Goal: Use online tool/utility: Utilize a website feature to perform a specific function

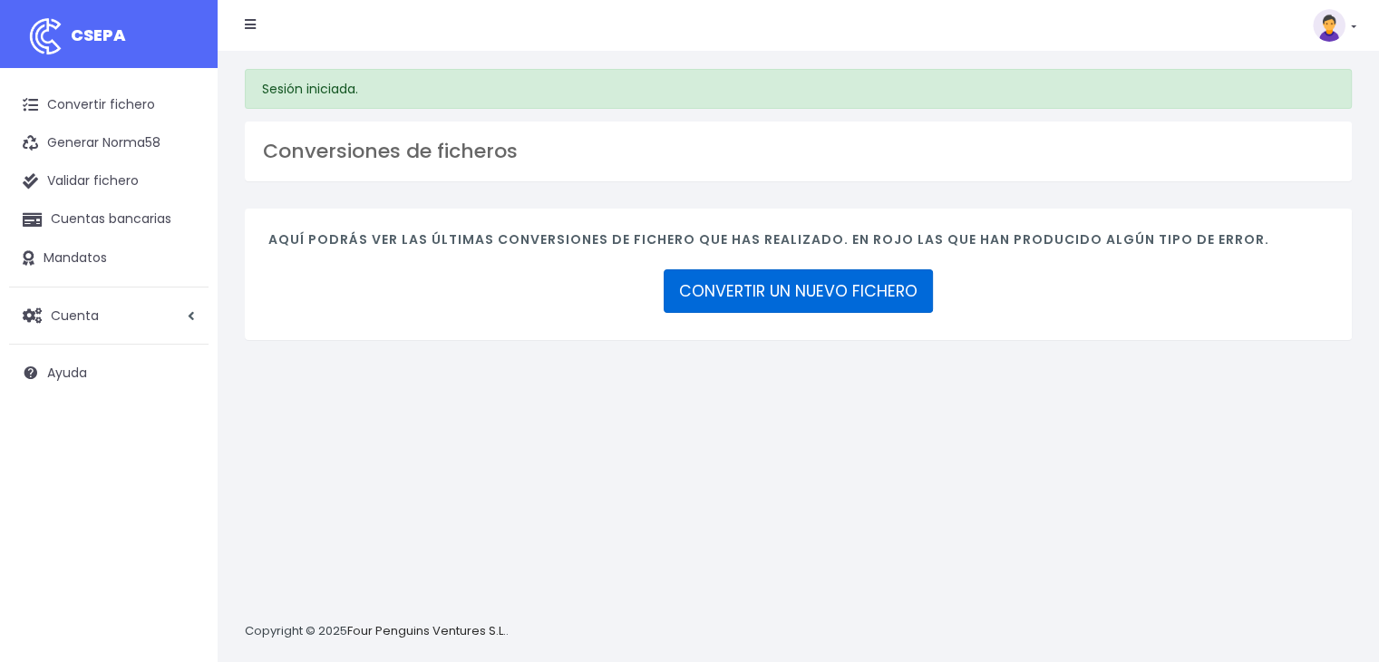
click at [865, 284] on link "CONVERTIR UN NUEVO FICHERO" at bounding box center [798, 291] width 269 height 44
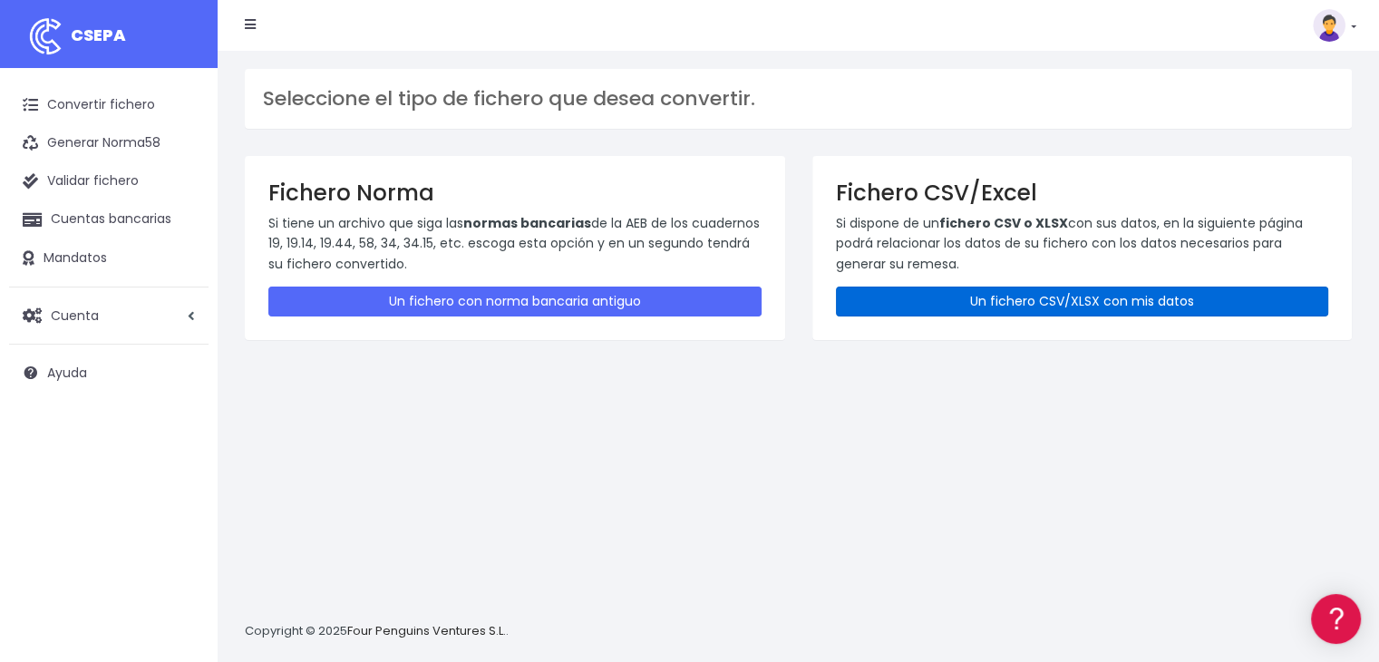
click at [924, 295] on link "Un fichero CSV/XLSX con mis datos" at bounding box center [1082, 302] width 493 height 30
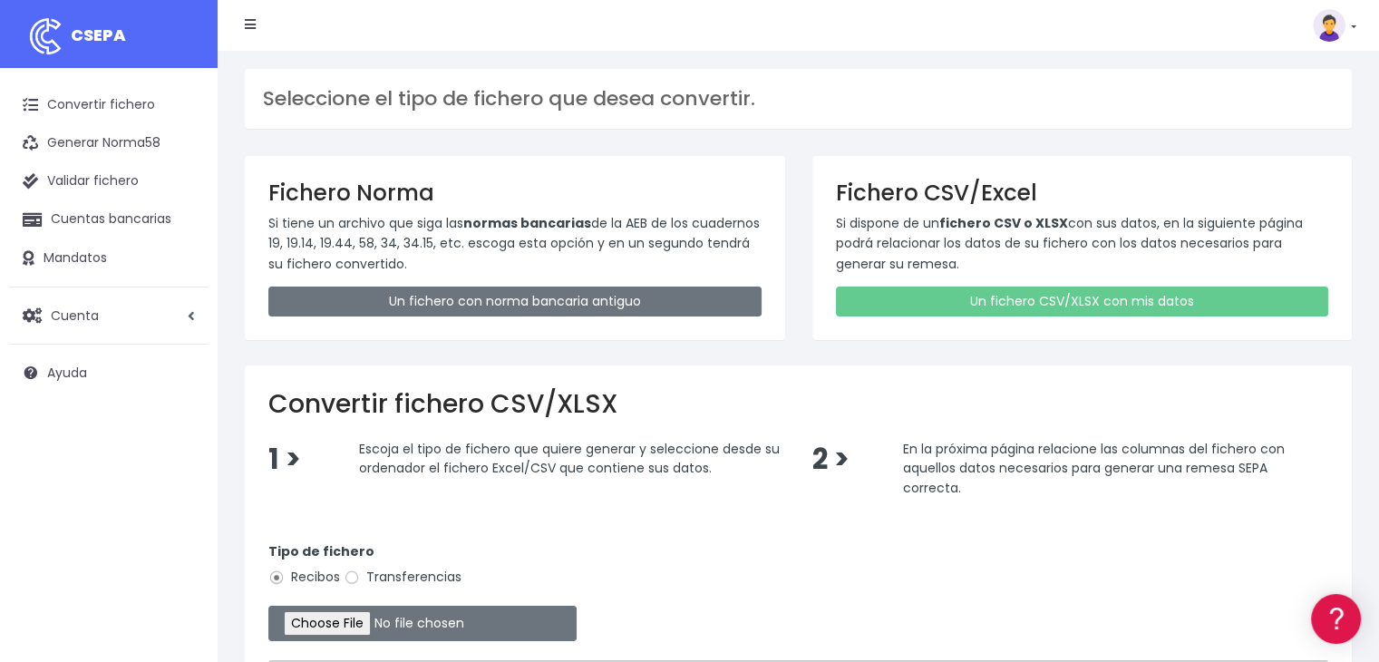
click at [409, 573] on label "Transferencias" at bounding box center [403, 577] width 118 height 19
click at [360, 573] on input "Transferencias" at bounding box center [352, 577] width 16 height 16
radio input "true"
click at [381, 621] on input "file" at bounding box center [422, 623] width 308 height 35
type input "C:\fakepath\250905 REMESA PREV18.xlsx"
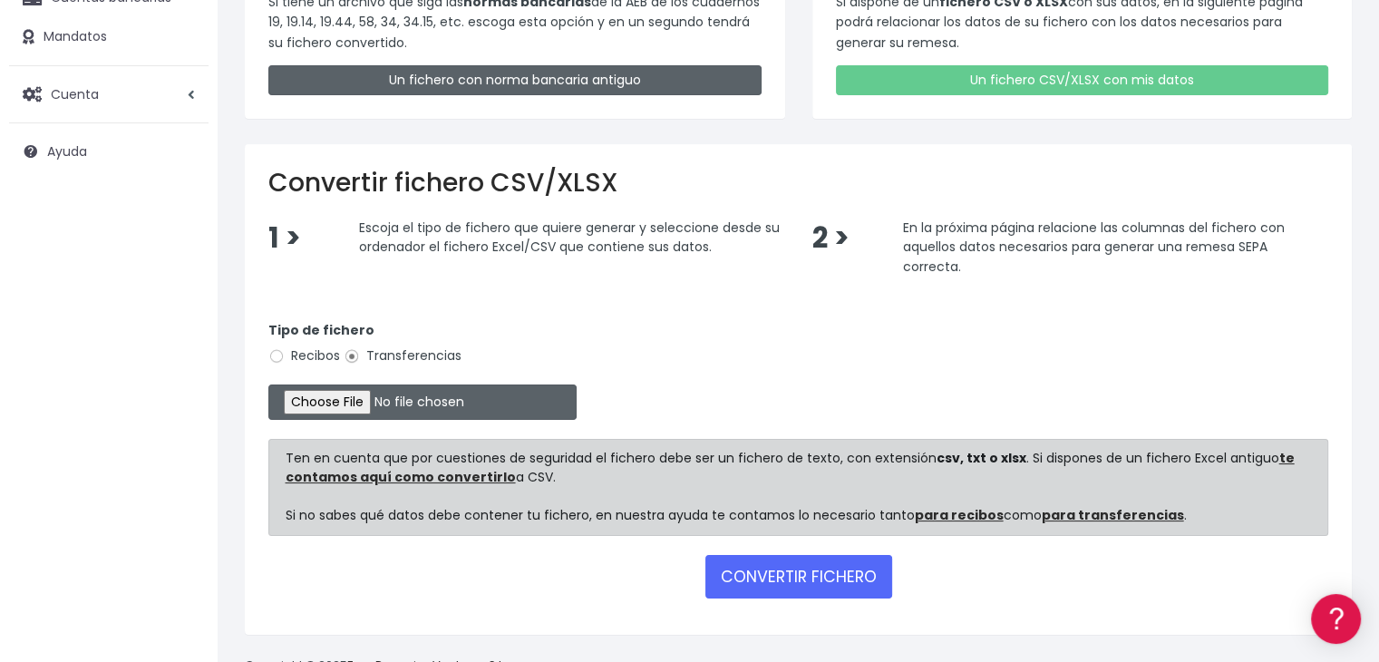
scroll to position [228, 0]
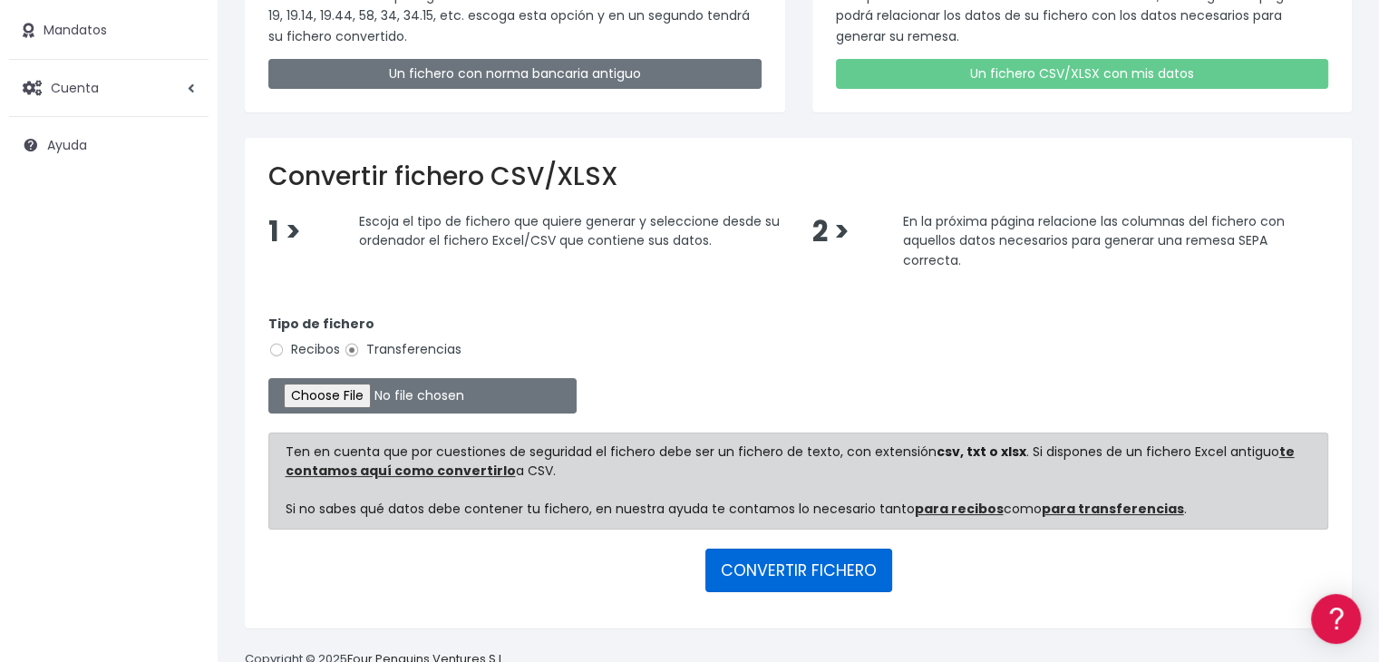
click at [734, 568] on button "CONVERTIR FICHERO" at bounding box center [798, 571] width 187 height 44
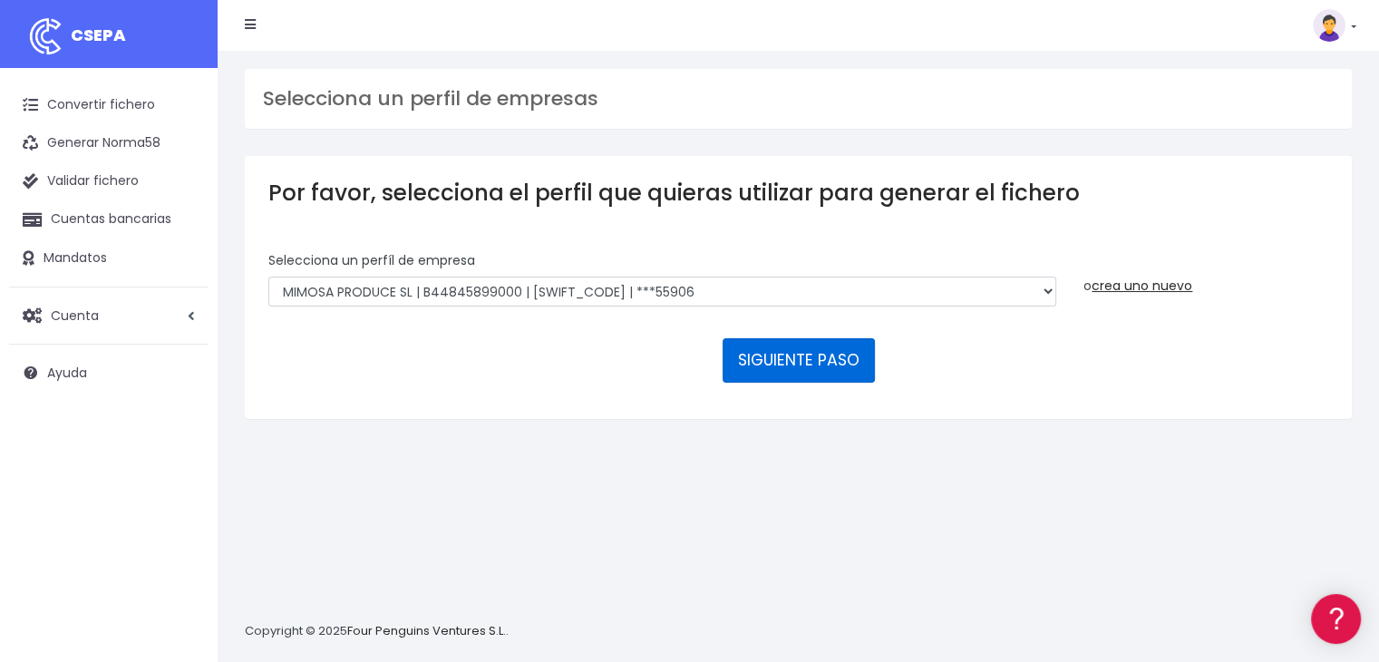
click at [802, 364] on button "SIGUIENTE PASO" at bounding box center [799, 360] width 152 height 44
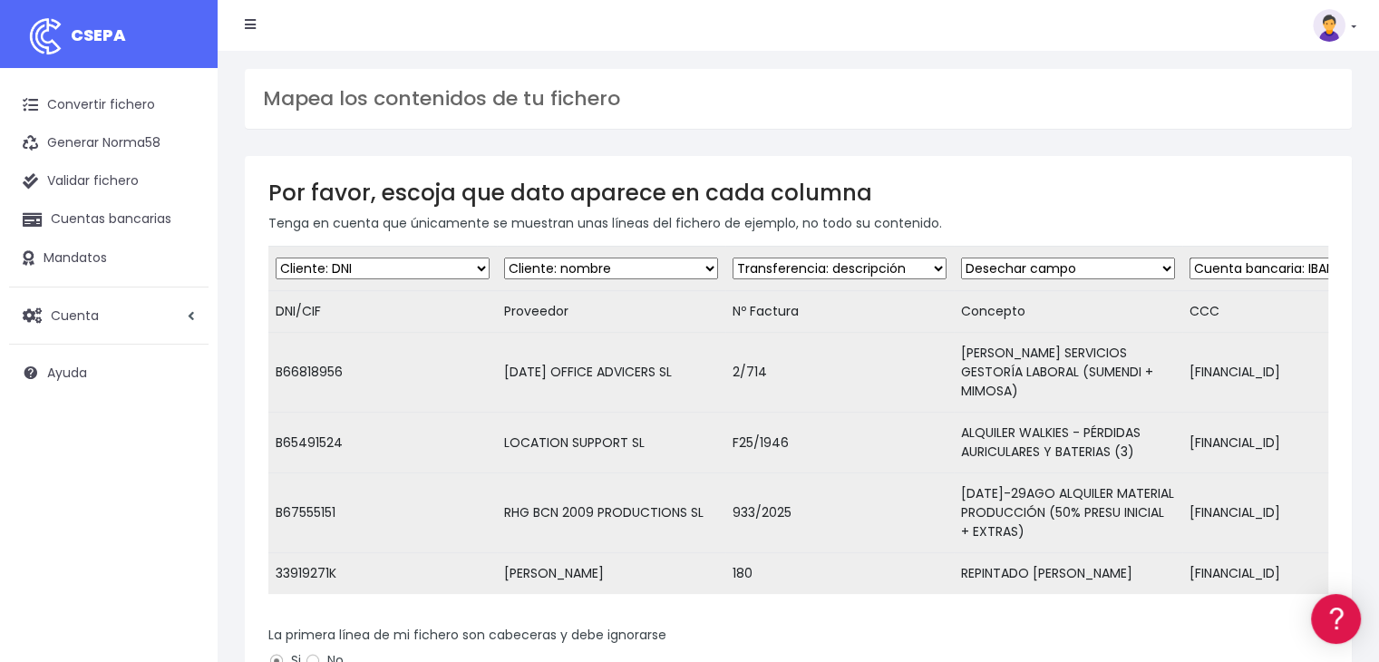
scroll to position [356, 0]
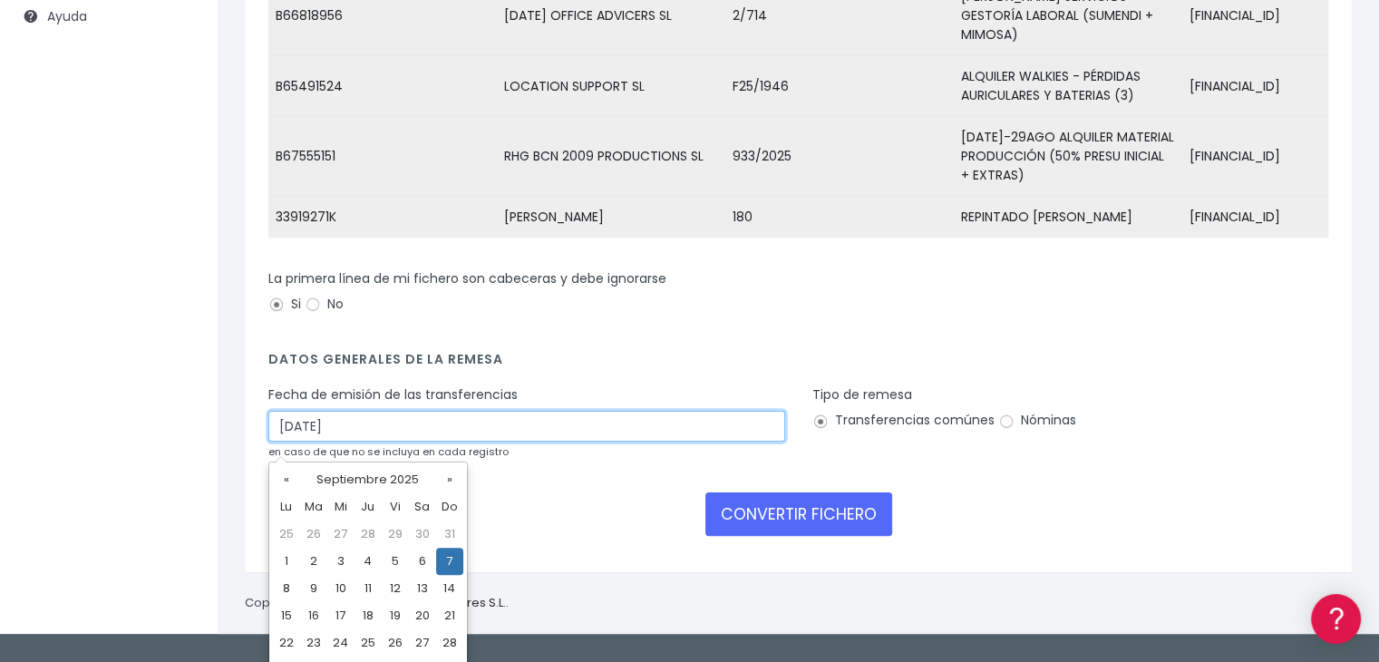
click at [452, 427] on input "07/09/2025" at bounding box center [526, 426] width 517 height 31
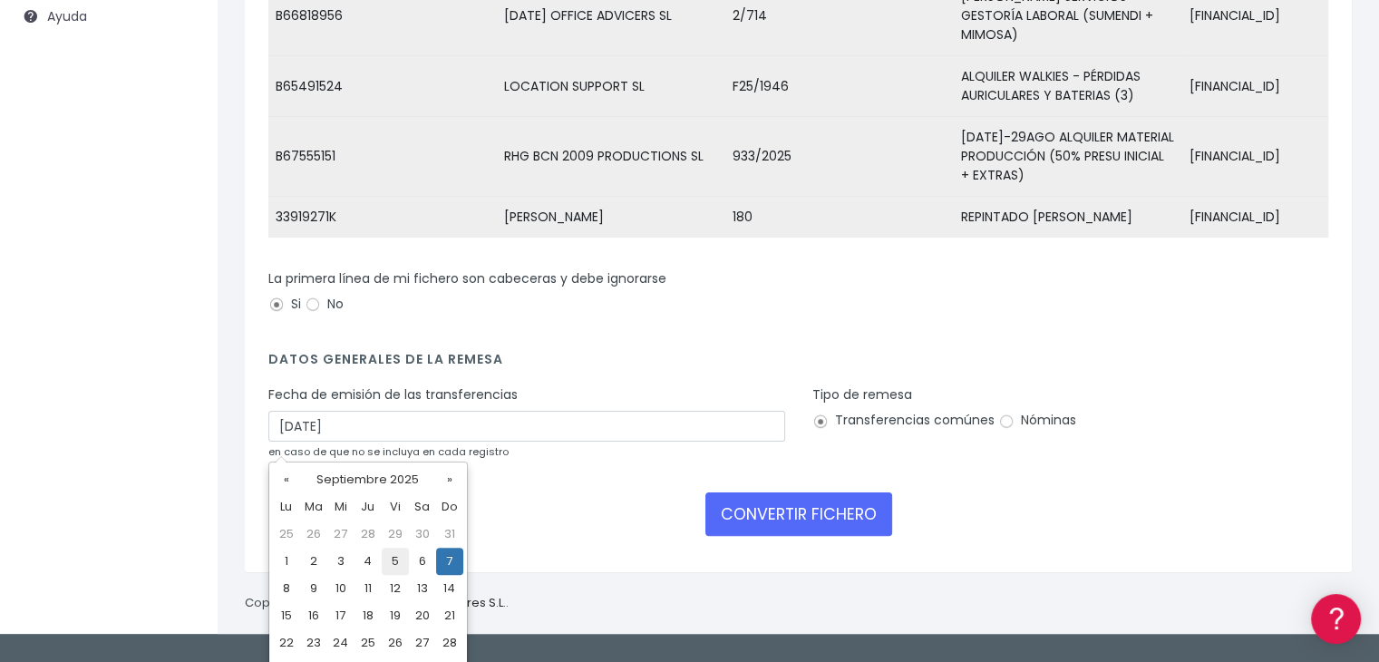
click at [397, 560] on td "5" at bounding box center [395, 561] width 27 height 27
type input "05/09/2025"
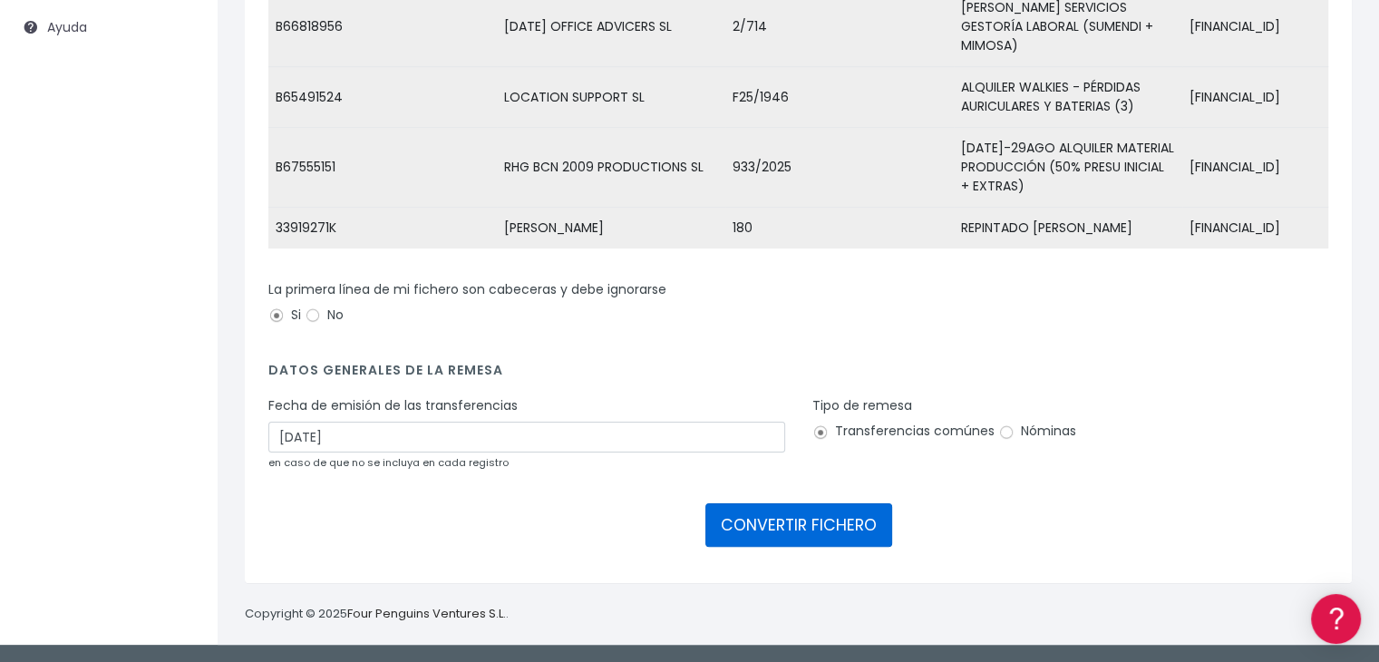
click at [841, 536] on button "CONVERTIR FICHERO" at bounding box center [798, 525] width 187 height 44
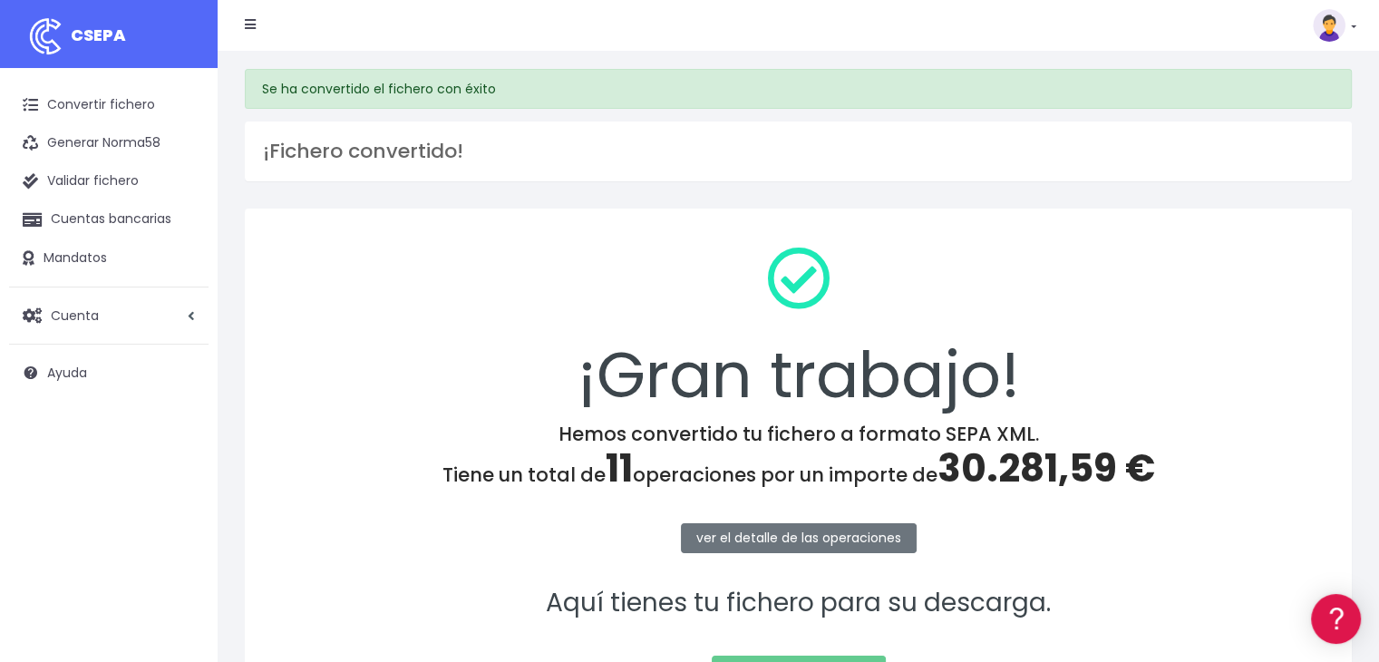
scroll to position [203, 0]
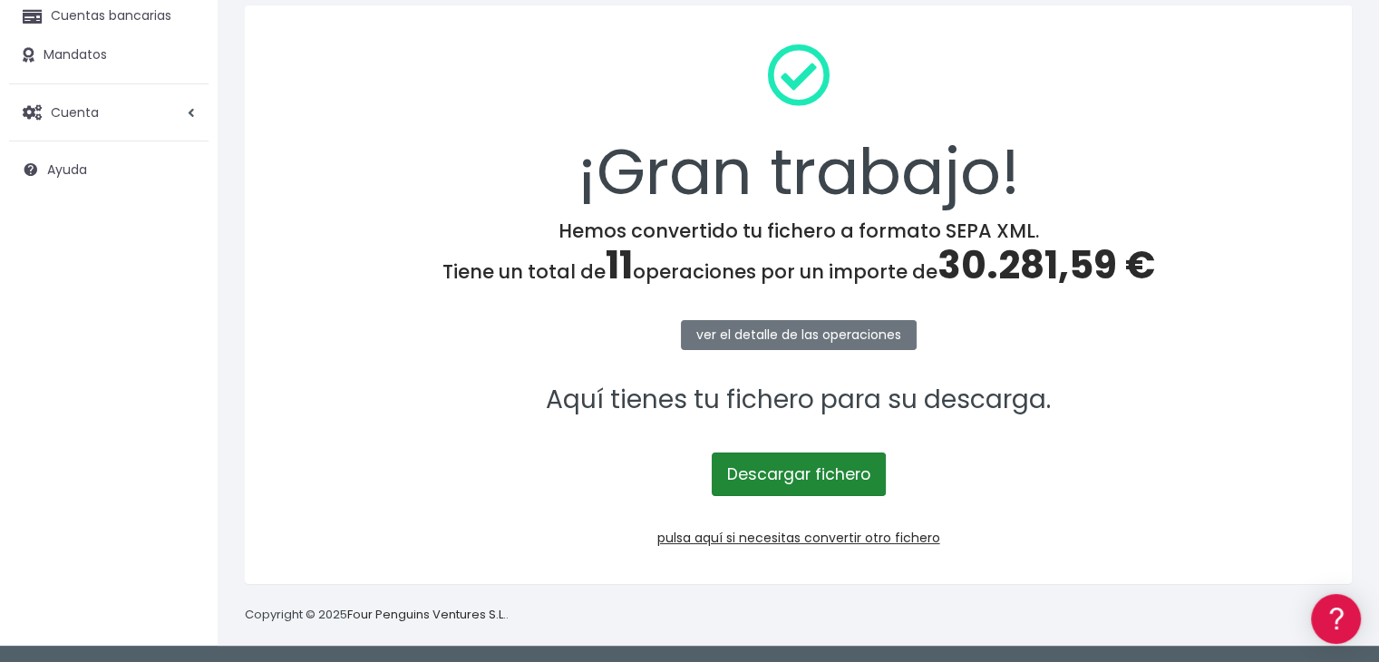
click at [808, 471] on link "Descargar fichero" at bounding box center [799, 474] width 174 height 44
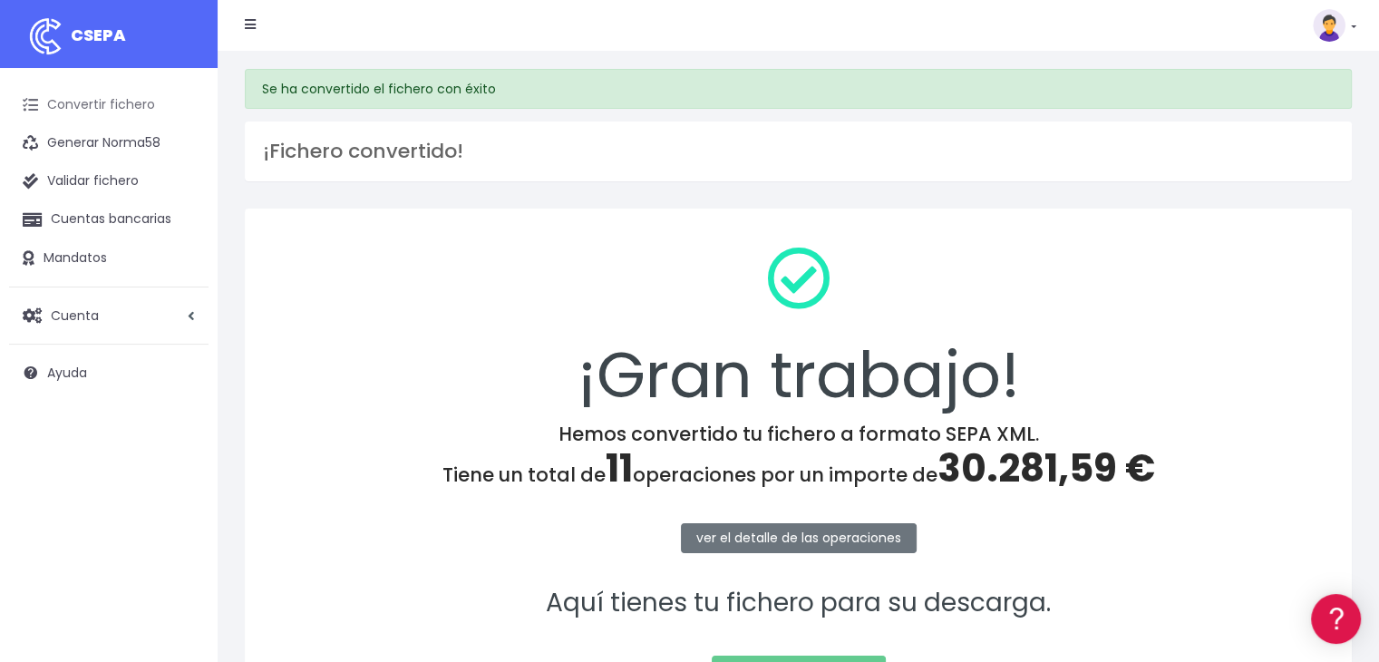
click at [109, 92] on link "Convertir fichero" at bounding box center [108, 105] width 199 height 38
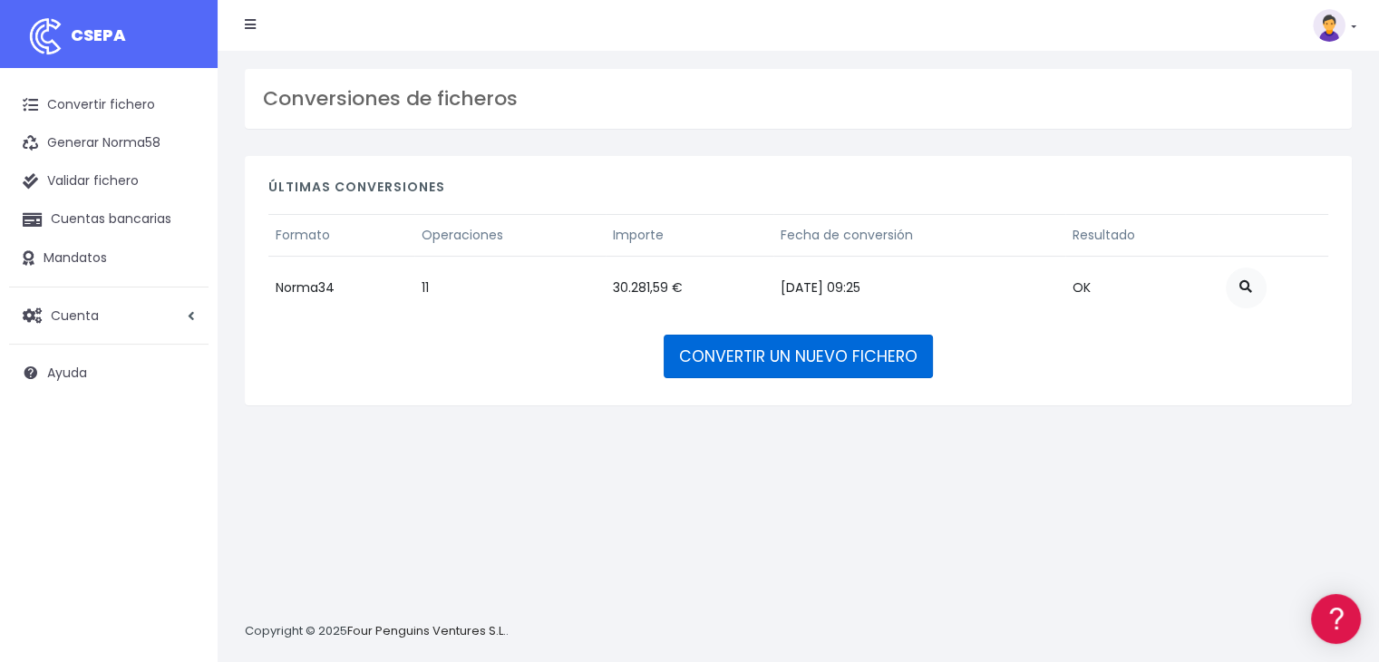
click at [731, 342] on link "CONVERTIR UN NUEVO FICHERO" at bounding box center [798, 357] width 269 height 44
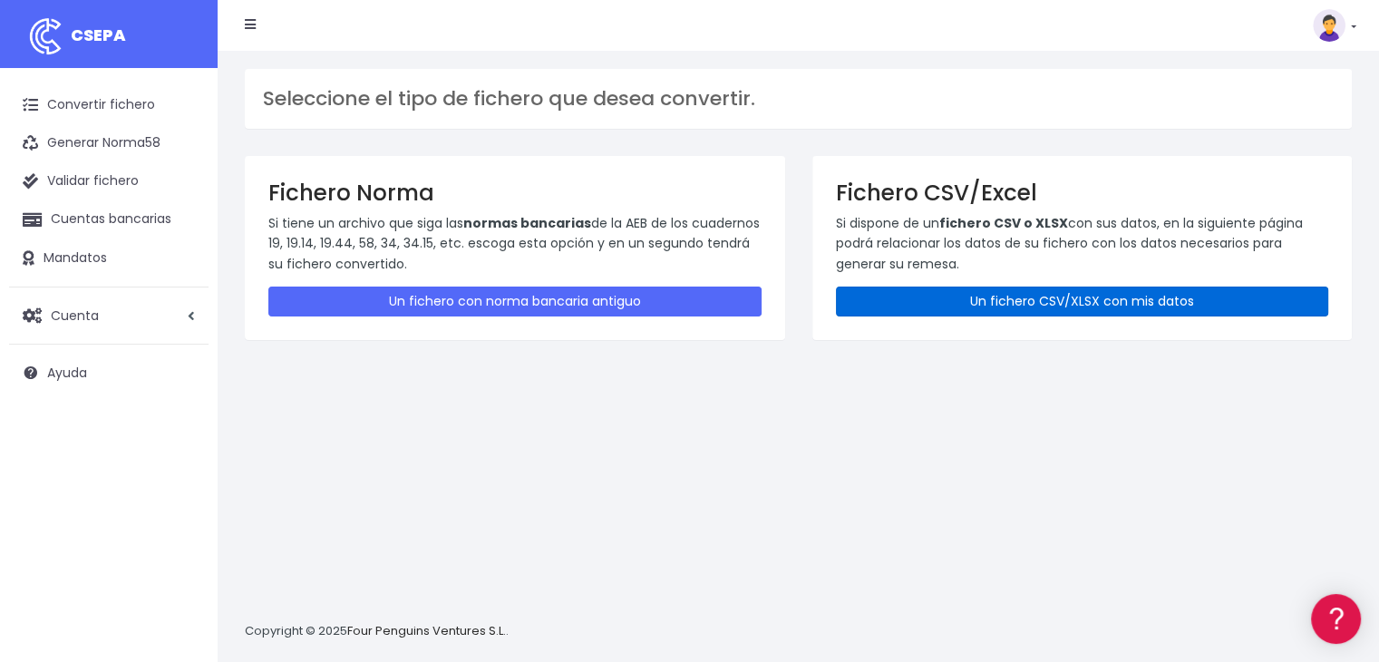
click at [1016, 308] on link "Un fichero CSV/XLSX con mis datos" at bounding box center [1082, 302] width 493 height 30
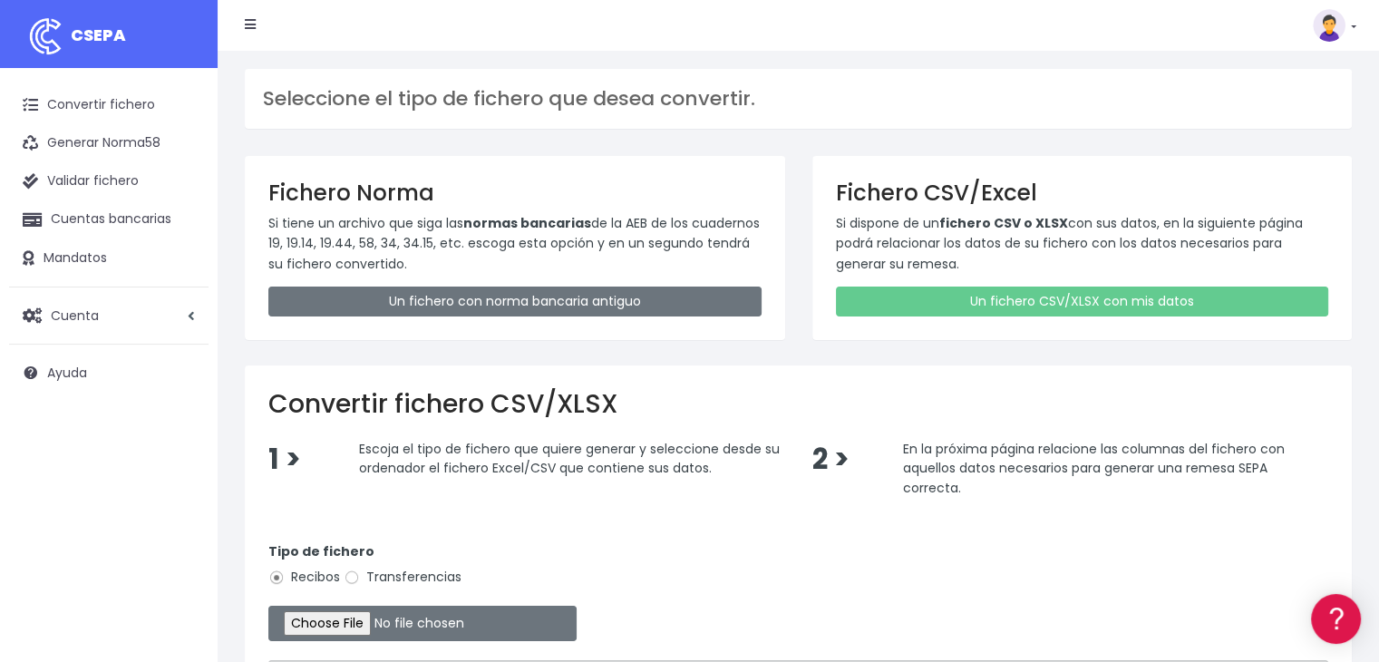
click at [452, 561] on div "Tipo de fichero Recibos Transferencias" at bounding box center [798, 567] width 1060 height 51
click at [415, 580] on label "Transferencias" at bounding box center [403, 577] width 118 height 19
click at [360, 580] on input "Transferencias" at bounding box center [352, 577] width 16 height 16
radio input "true"
click at [415, 569] on label "Transferencias" at bounding box center [403, 577] width 118 height 19
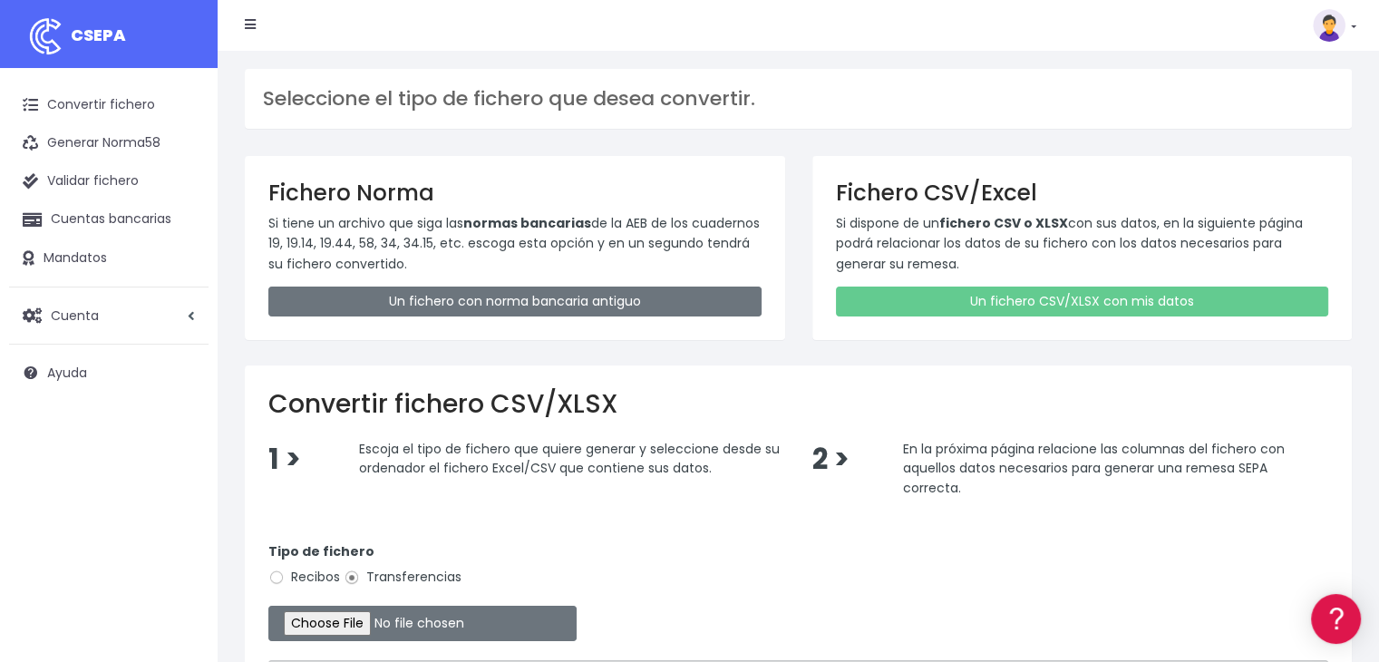
click at [360, 569] on input "Transferencias" at bounding box center [352, 577] width 16 height 16
click at [375, 616] on input "file" at bounding box center [422, 623] width 308 height 35
type input "C:\fakepath\20250905 REMESA PREV 19 SUMENDI.xlsx"
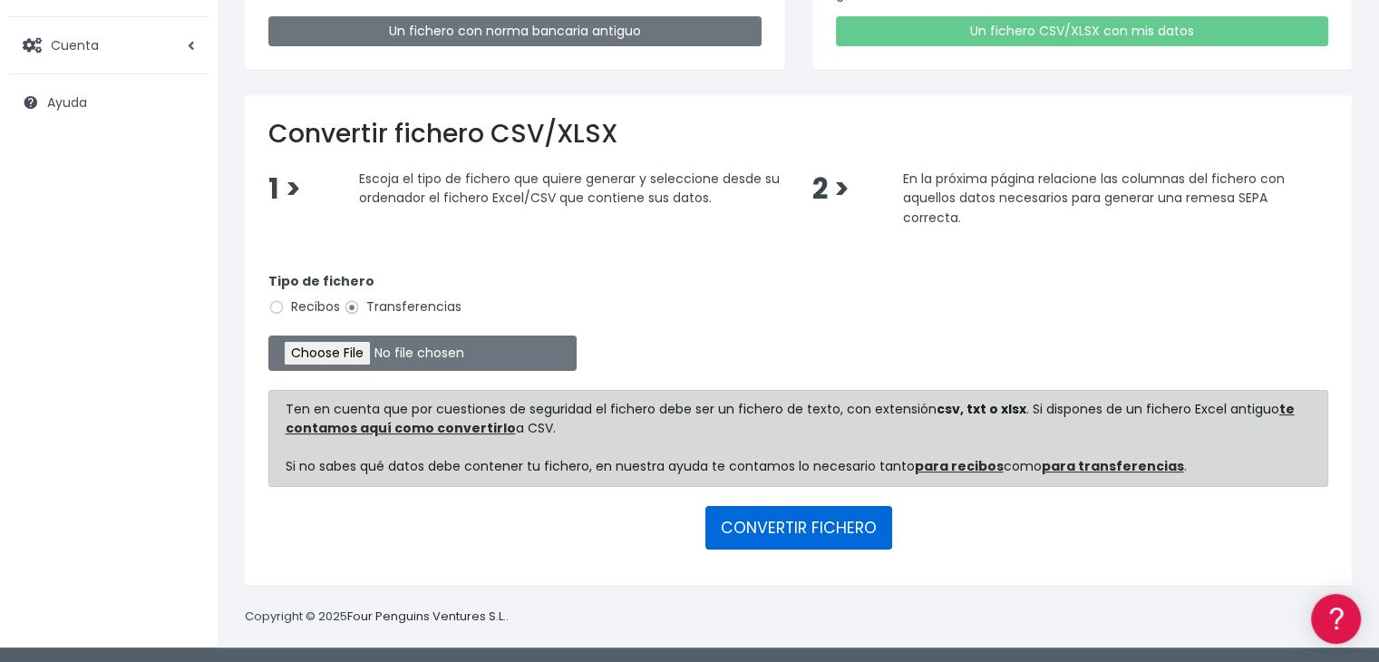
click at [834, 542] on button "CONVERTIR FICHERO" at bounding box center [798, 528] width 187 height 44
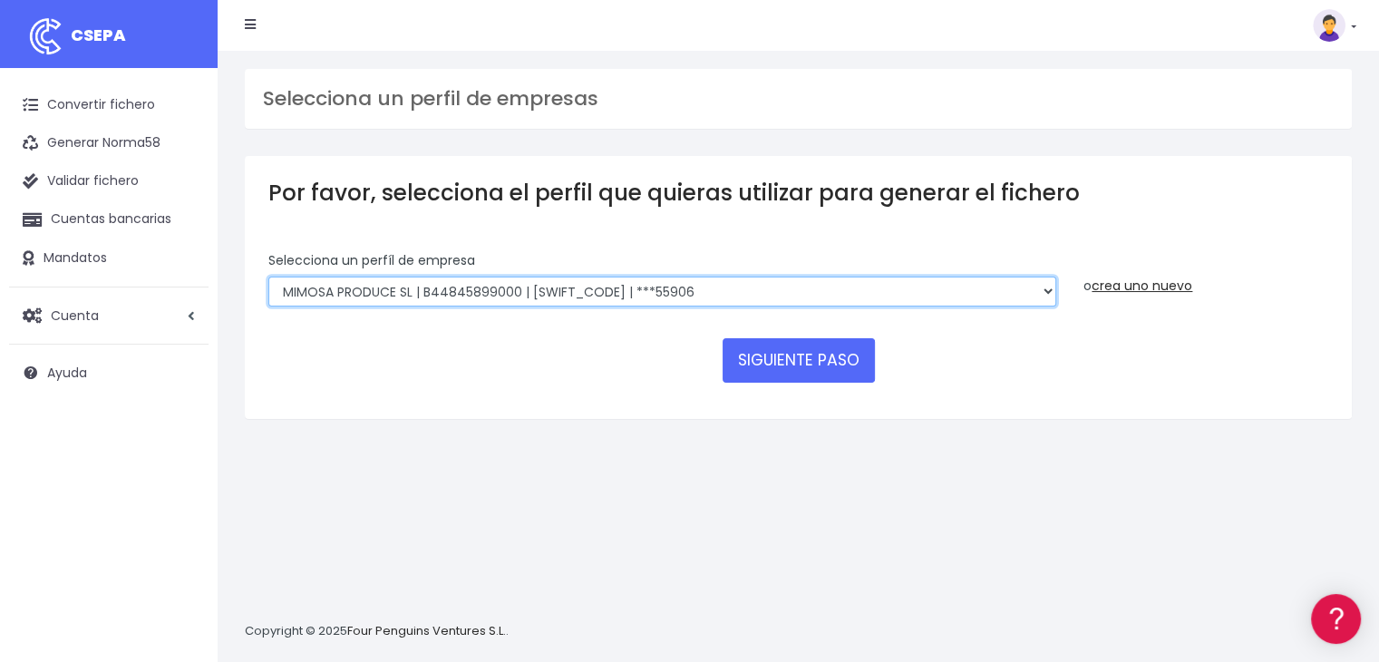
click at [736, 298] on select "MIMOSA PRODUCE SL | B44845899000 | BSABESBBXXX | ***55906 SUMENDI FILMAK SL | B…" at bounding box center [662, 292] width 788 height 31
select select "2905"
click at [268, 277] on select "MIMOSA PRODUCE SL | B44845899000 | BSABESBBXXX | ***55906 SUMENDI FILMAK SL | B…" at bounding box center [662, 292] width 788 height 31
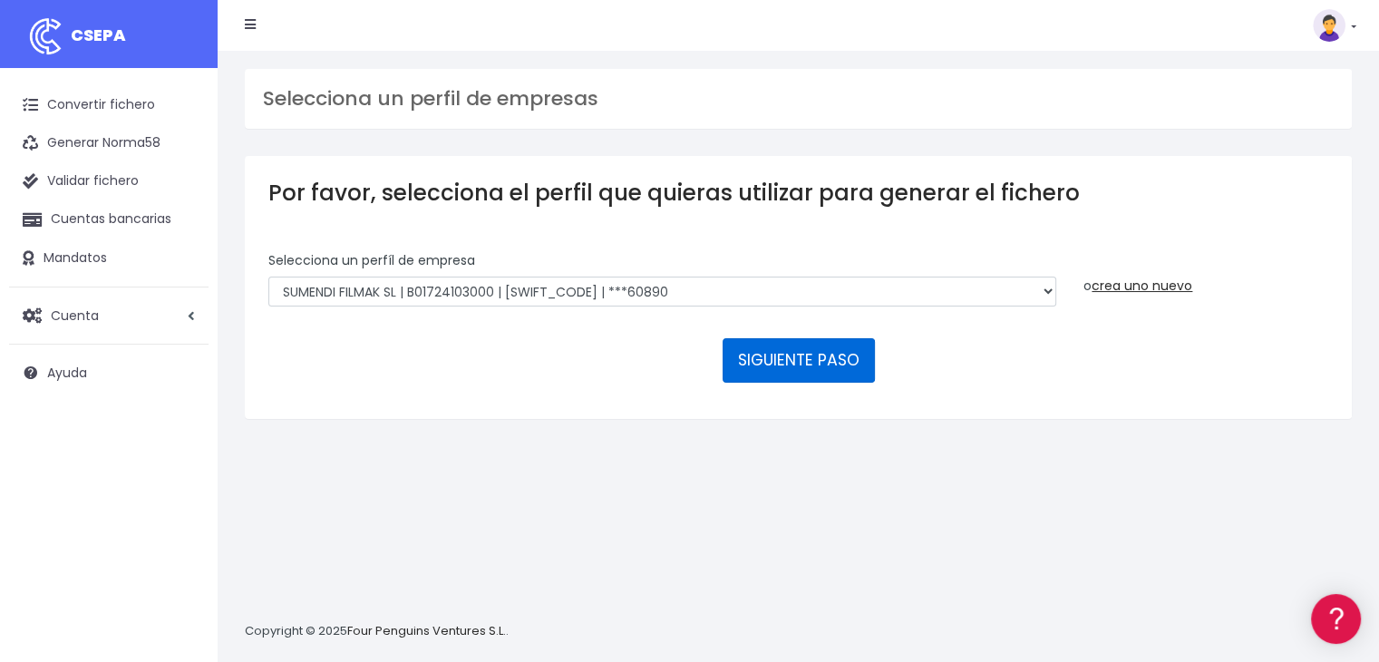
click at [773, 367] on button "SIGUIENTE PASO" at bounding box center [799, 360] width 152 height 44
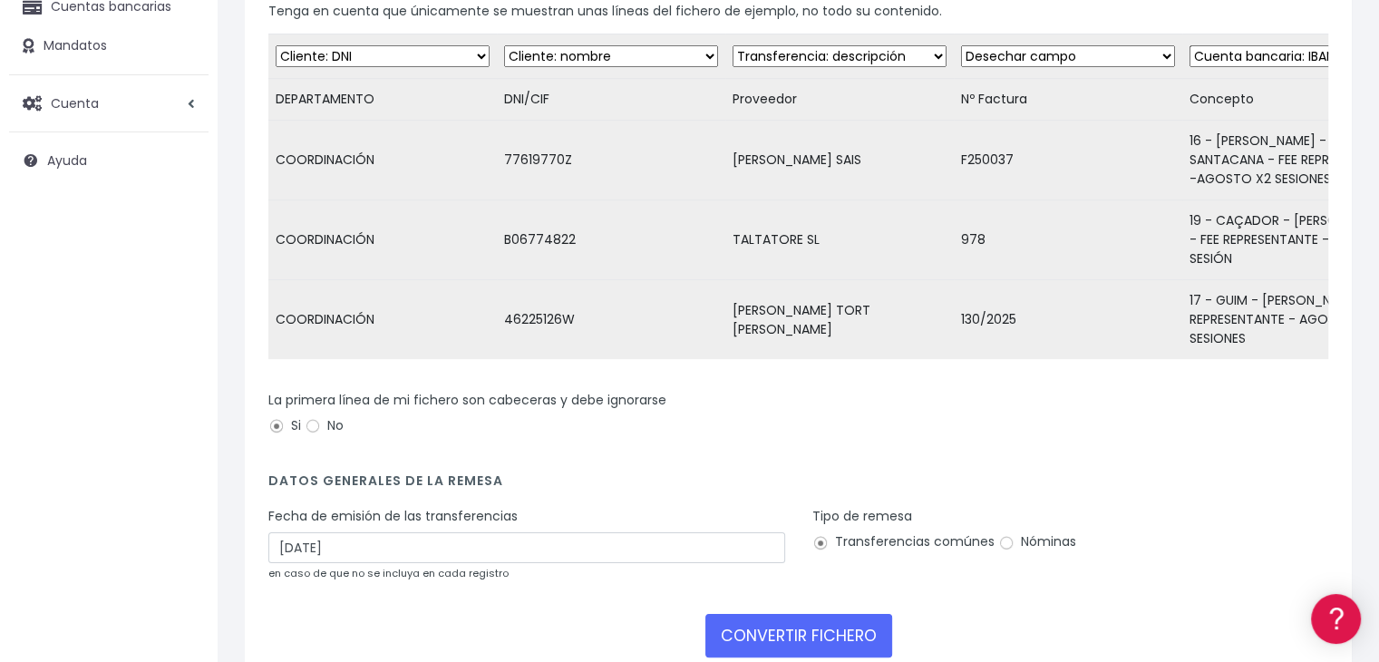
scroll to position [213, 0]
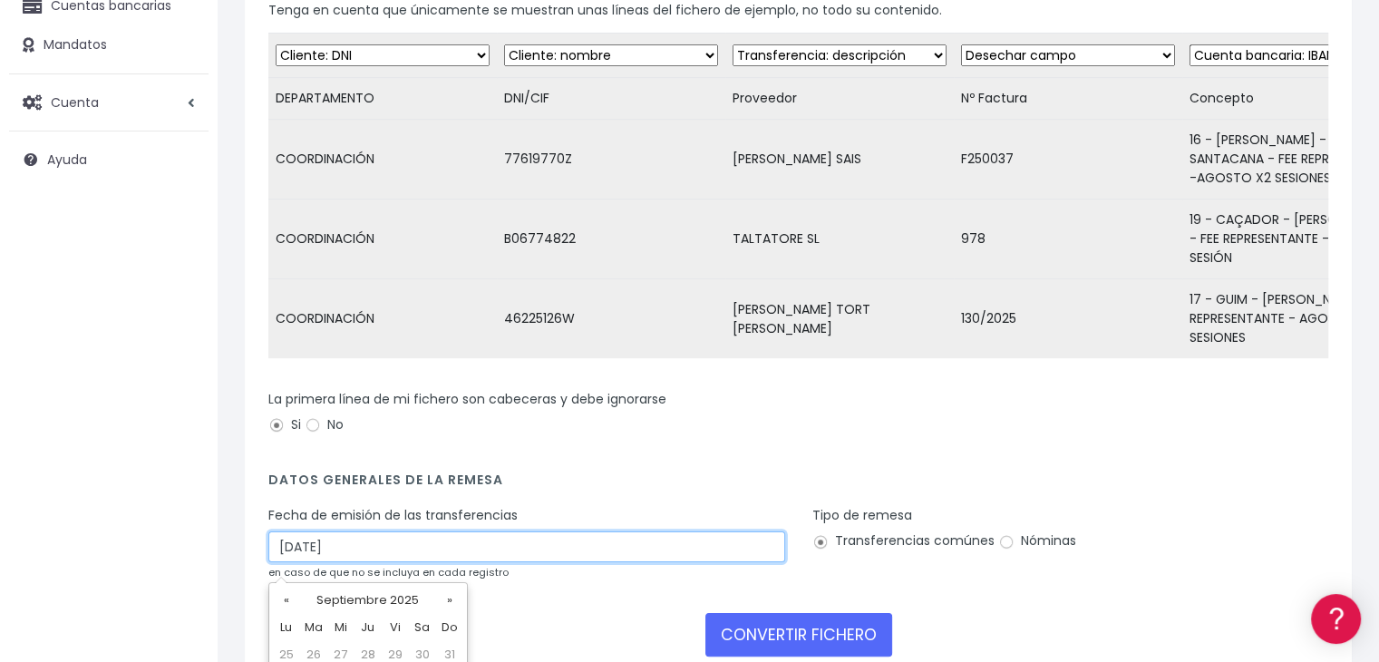
click at [471, 547] on input "[DATE]" at bounding box center [526, 546] width 517 height 31
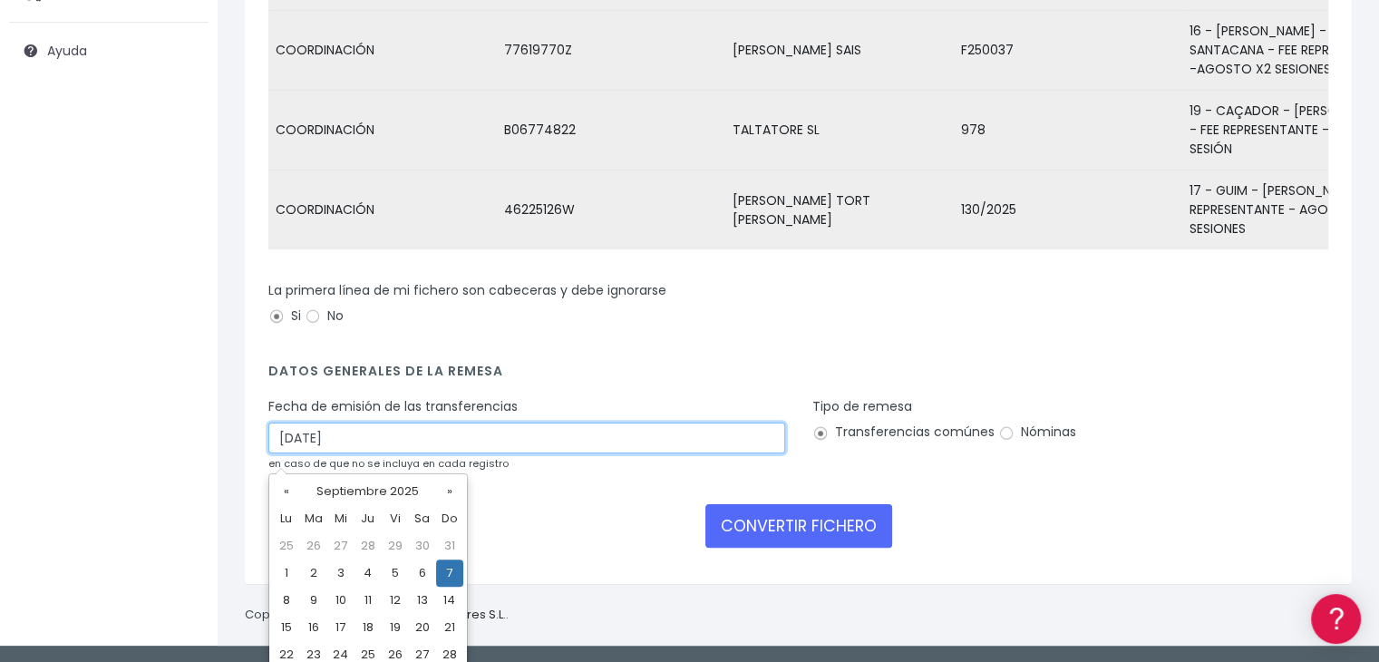
scroll to position [323, 0]
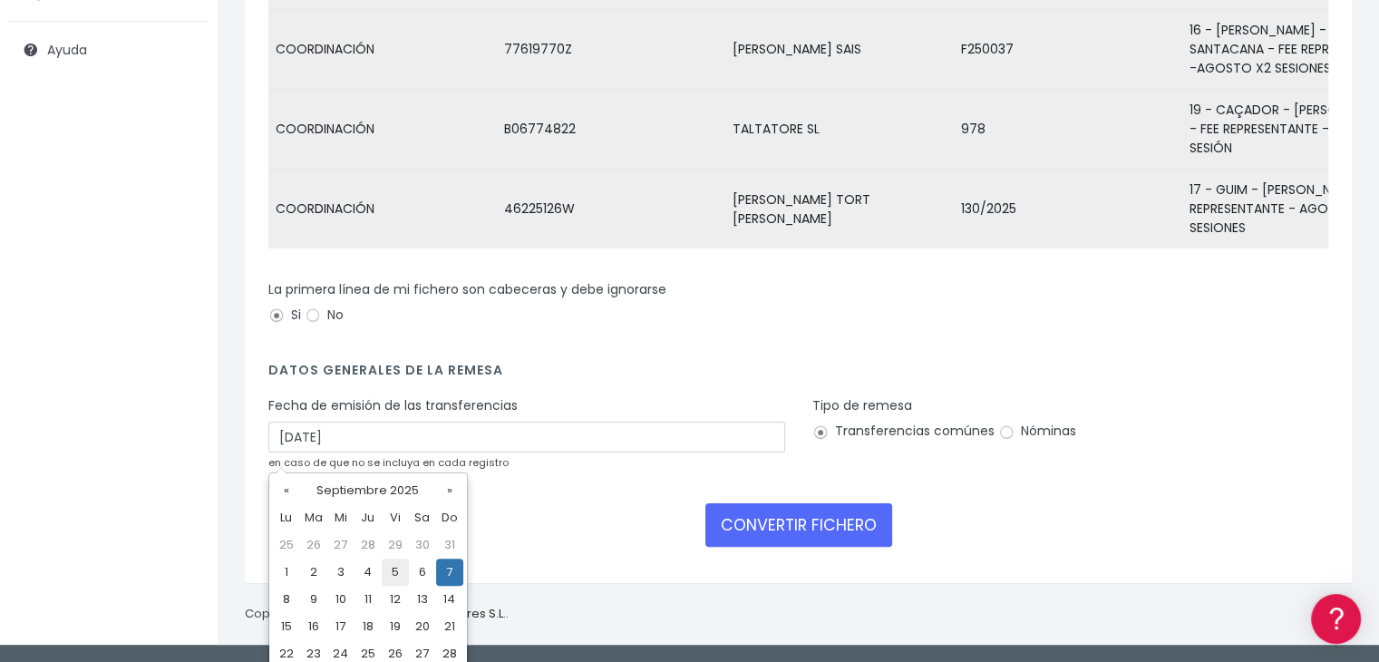
click at [392, 569] on td "5" at bounding box center [395, 572] width 27 height 27
type input "[DATE]"
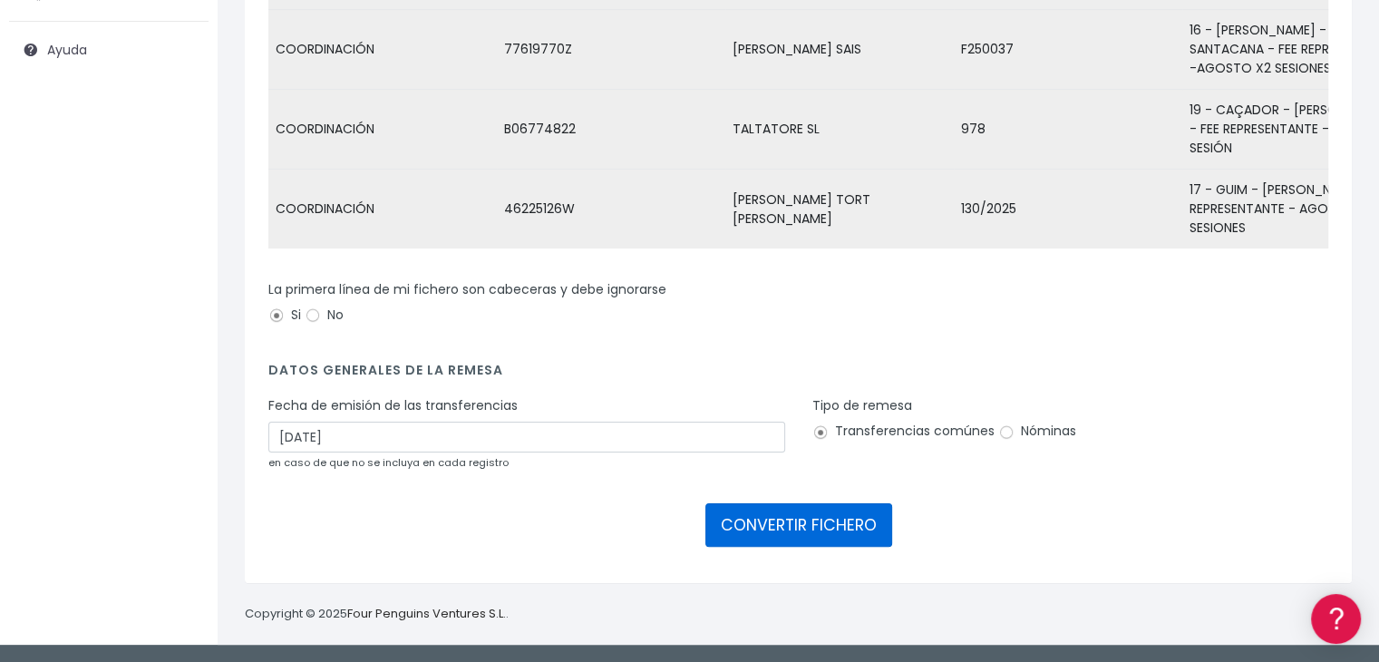
click at [817, 517] on button "CONVERTIR FICHERO" at bounding box center [798, 525] width 187 height 44
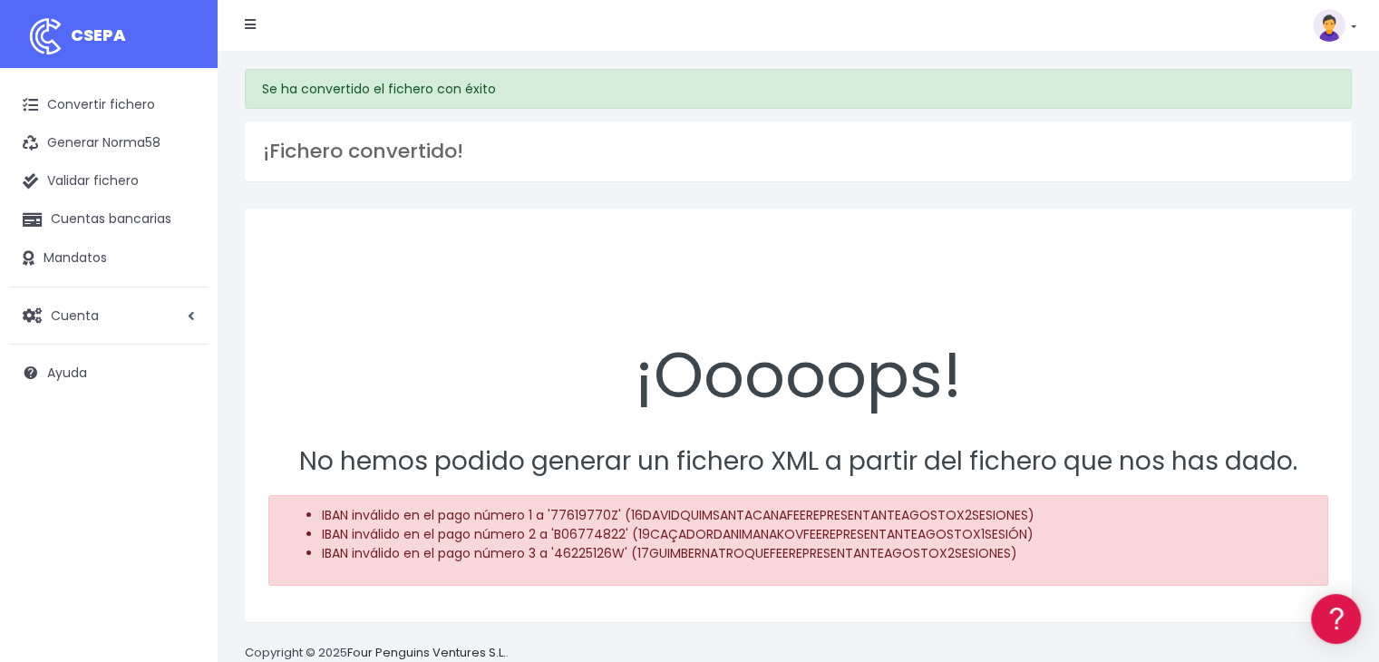
scroll to position [38, 0]
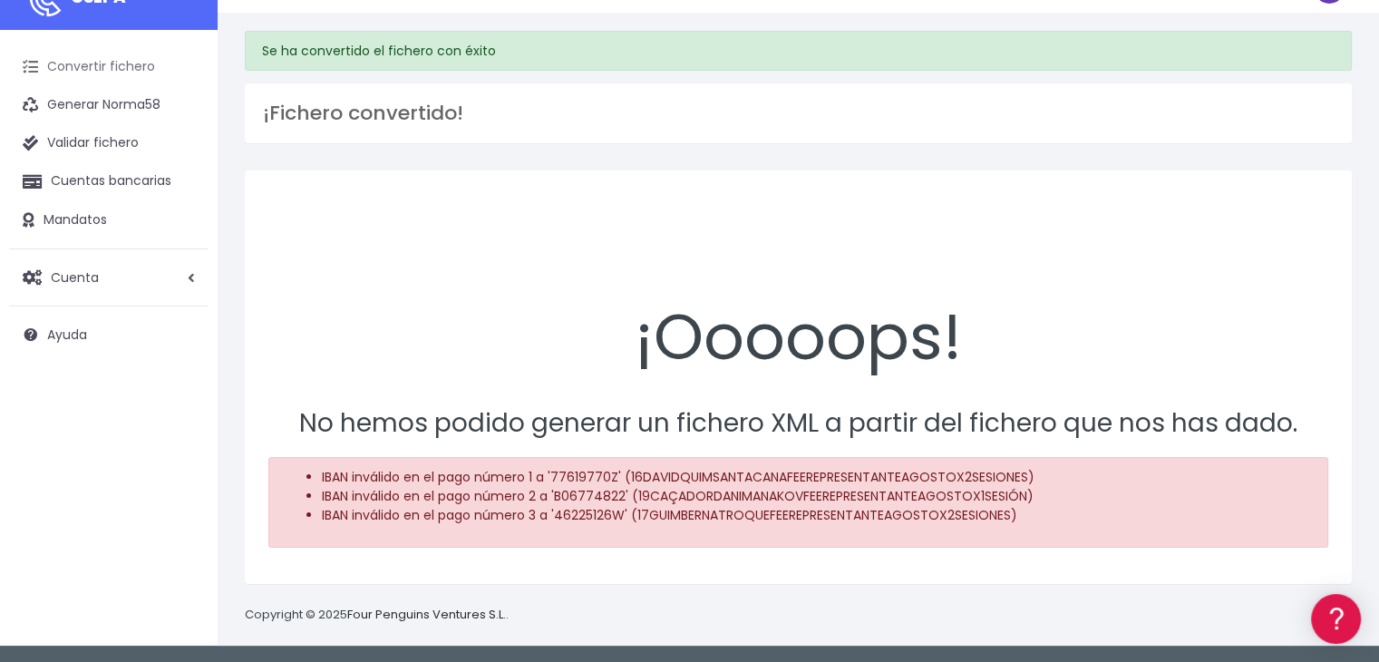
click at [115, 52] on link "Convertir fichero" at bounding box center [108, 67] width 199 height 38
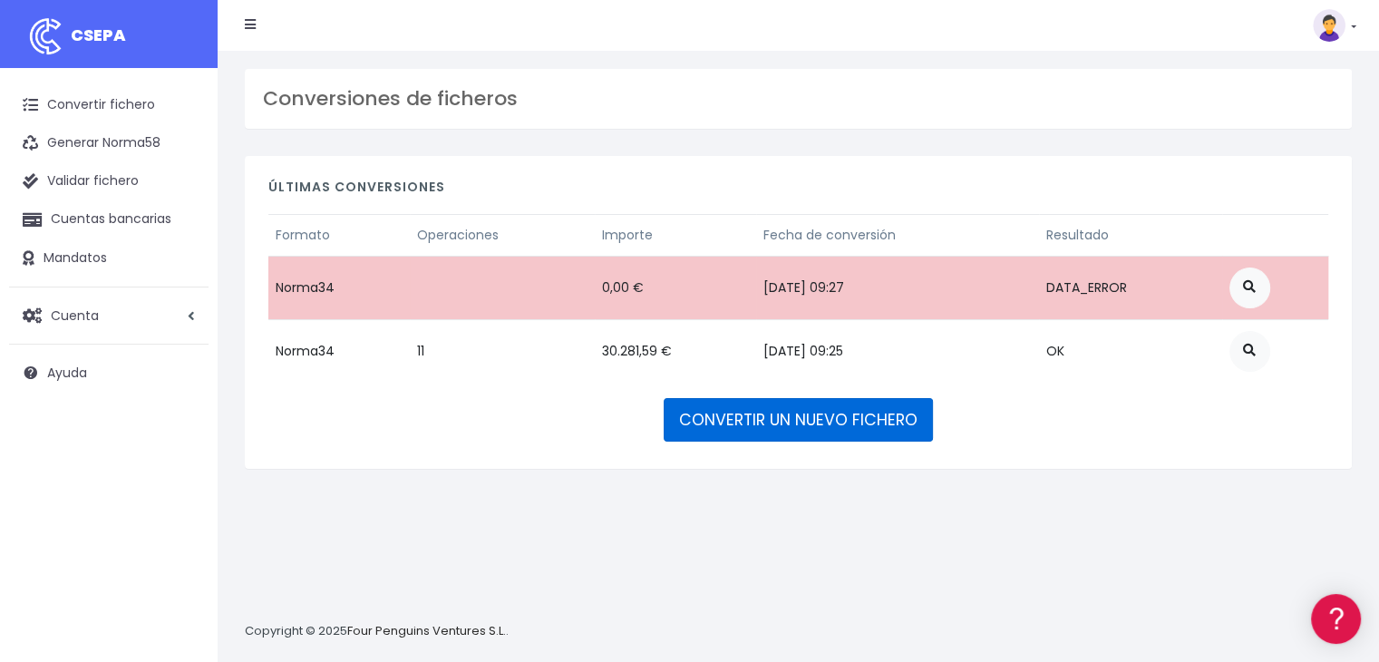
click at [754, 428] on link "CONVERTIR UN NUEVO FICHERO" at bounding box center [798, 420] width 269 height 44
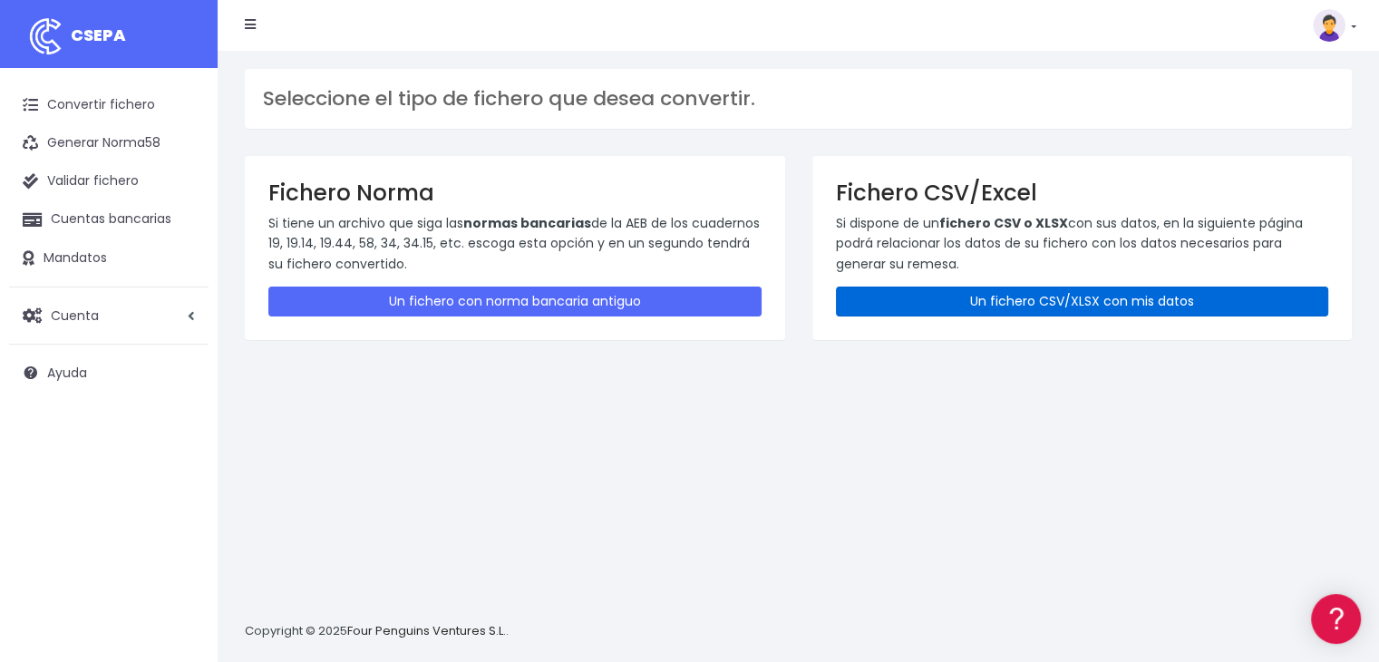
click at [1091, 291] on link "Un fichero CSV/XLSX con mis datos" at bounding box center [1082, 302] width 493 height 30
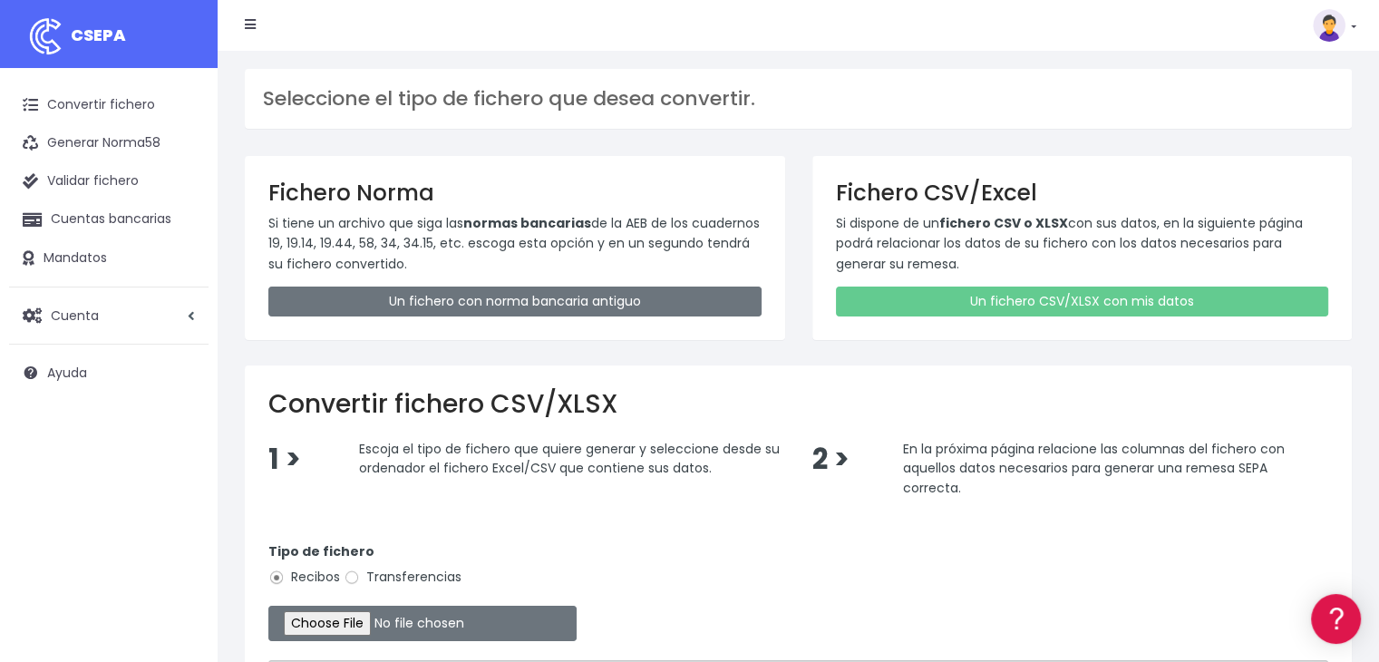
click at [381, 580] on label "Transferencias" at bounding box center [403, 577] width 118 height 19
click at [360, 580] on input "Transferencias" at bounding box center [352, 577] width 16 height 16
radio input "true"
click at [399, 621] on input "file" at bounding box center [422, 623] width 308 height 35
type input "C:\fakepath\20250905 REMESA PREV 19 SUMENDI.xlsx"
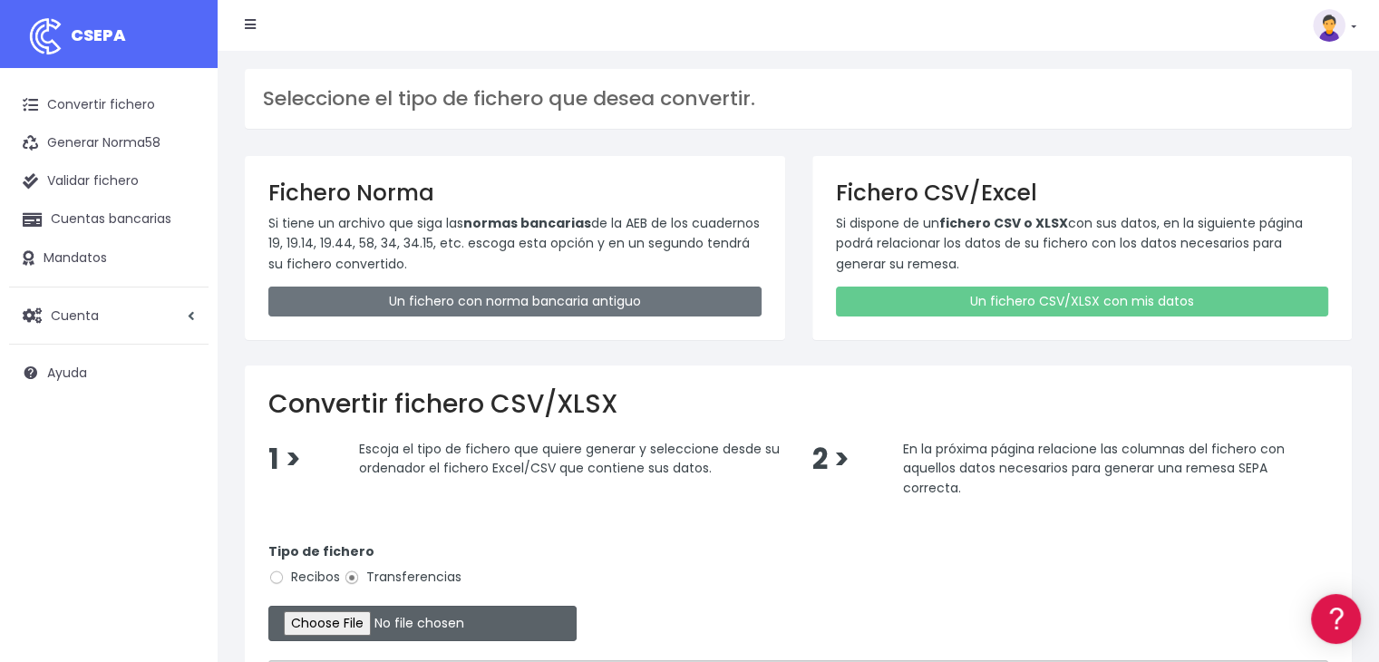
scroll to position [270, 0]
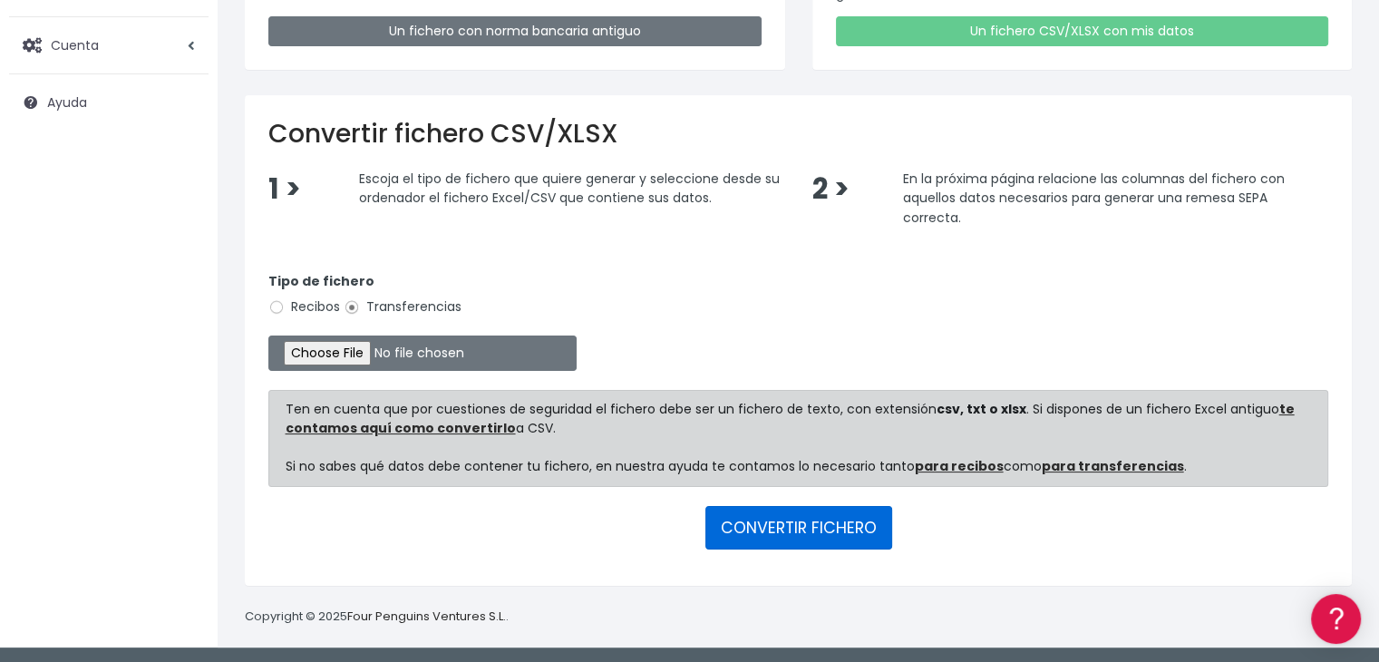
click at [823, 522] on button "CONVERTIR FICHERO" at bounding box center [798, 528] width 187 height 44
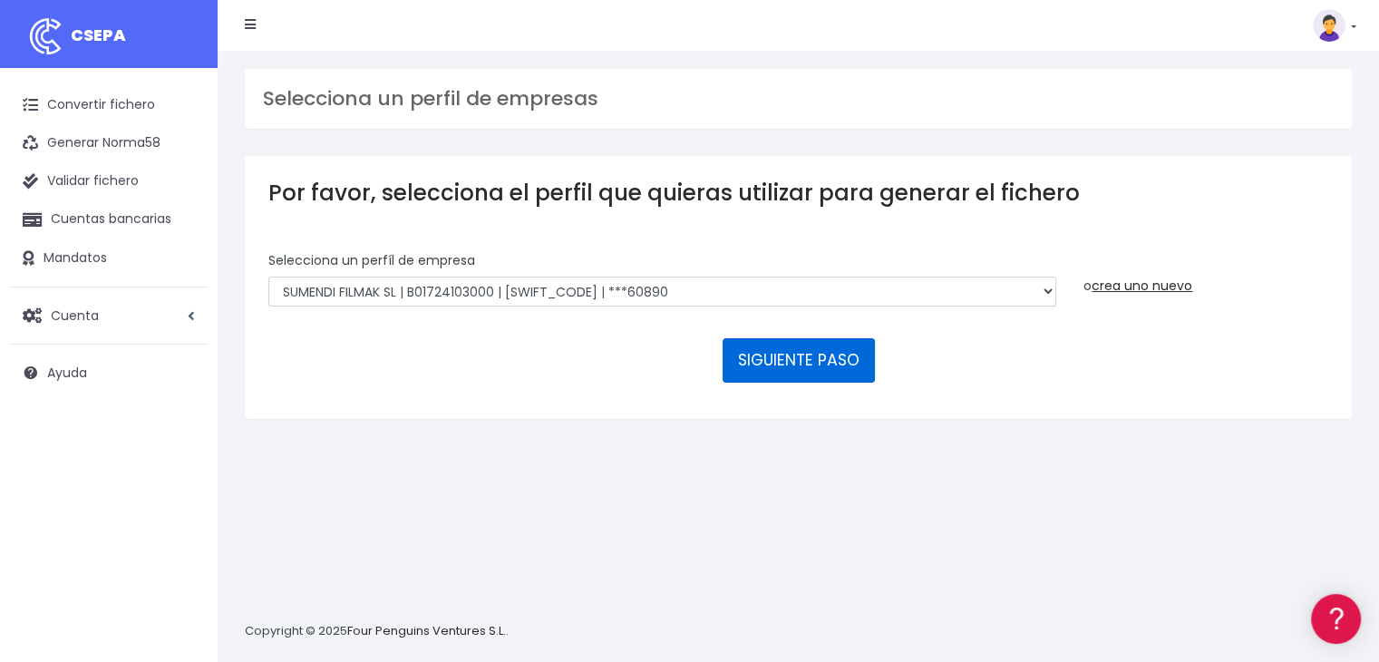
click at [831, 360] on button "SIGUIENTE PASO" at bounding box center [799, 360] width 152 height 44
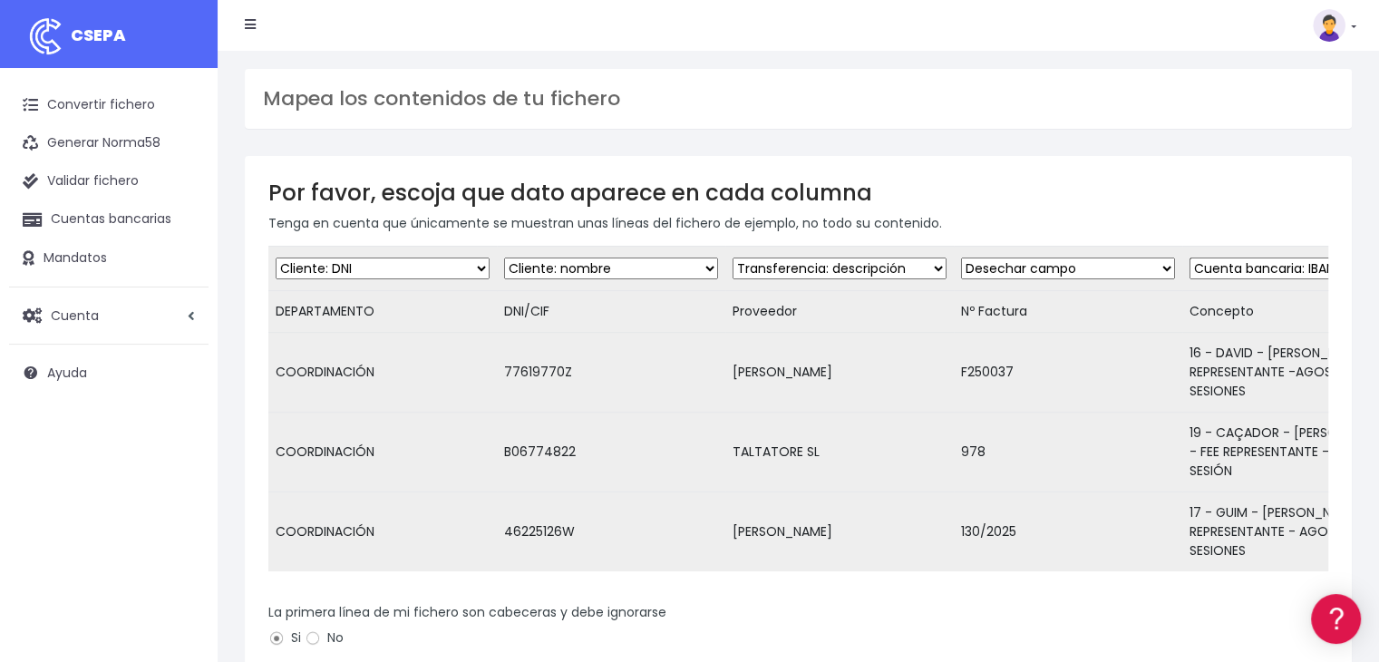
click at [481, 271] on select "Desechar campo Cliente: nombre Cliente: DNI Cliente: Email Cliente: referencia …" at bounding box center [383, 269] width 214 height 22
select select "dismiss"
click at [276, 258] on select "Desechar campo Cliente: nombre Cliente: DNI Cliente: Email Cliente: referencia …" at bounding box center [383, 269] width 214 height 22
click at [535, 266] on select "Desechar campo Cliente: nombre Cliente: DNI Cliente: Email Cliente: referencia …" at bounding box center [611, 269] width 214 height 22
select select "taxid"
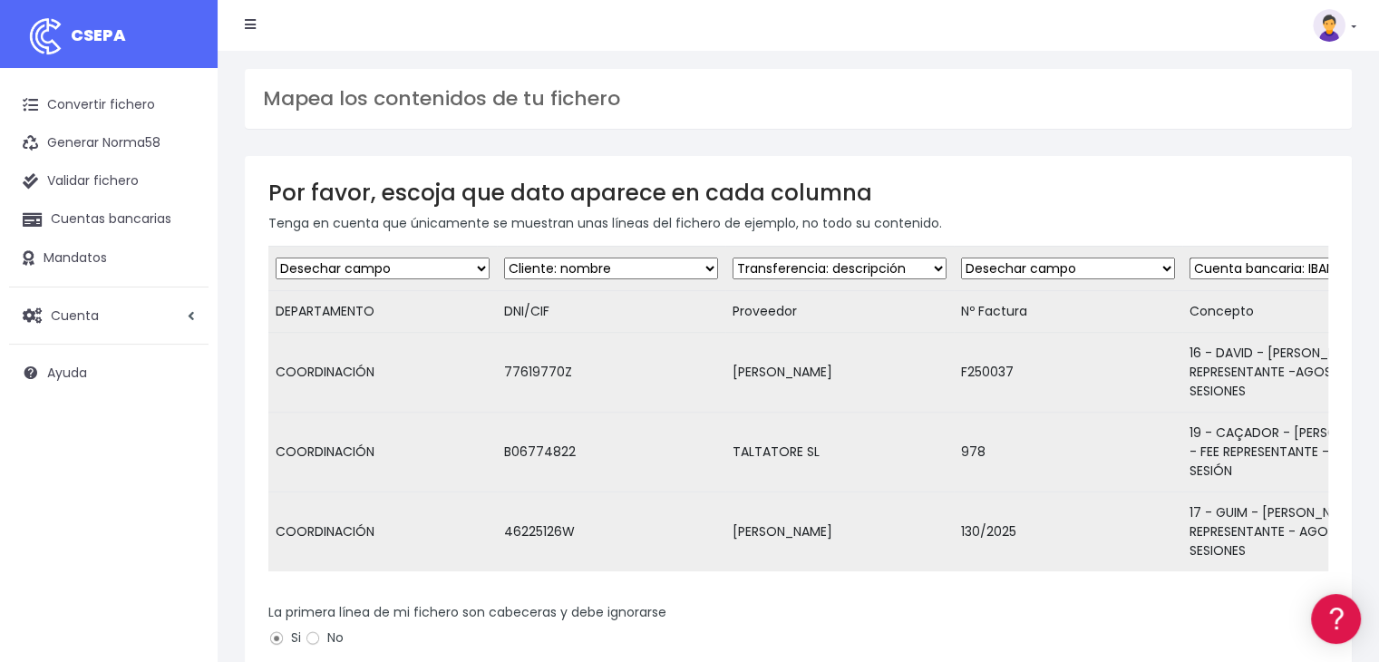
click at [504, 258] on select "Desechar campo Cliente: nombre Cliente: DNI Cliente: Email Cliente: referencia …" at bounding box center [611, 269] width 214 height 22
click at [769, 266] on select "Desechar campo Cliente: nombre Cliente: DNI Cliente: Email Cliente: referencia …" at bounding box center [840, 269] width 214 height 22
select select "creditor"
click at [733, 258] on select "Desechar campo Cliente: nombre Cliente: DNI Cliente: Email Cliente: referencia …" at bounding box center [840, 269] width 214 height 22
click at [987, 270] on select "Desechar campo Cliente: nombre Cliente: DNI Cliente: Email Cliente: referencia …" at bounding box center [1068, 269] width 214 height 22
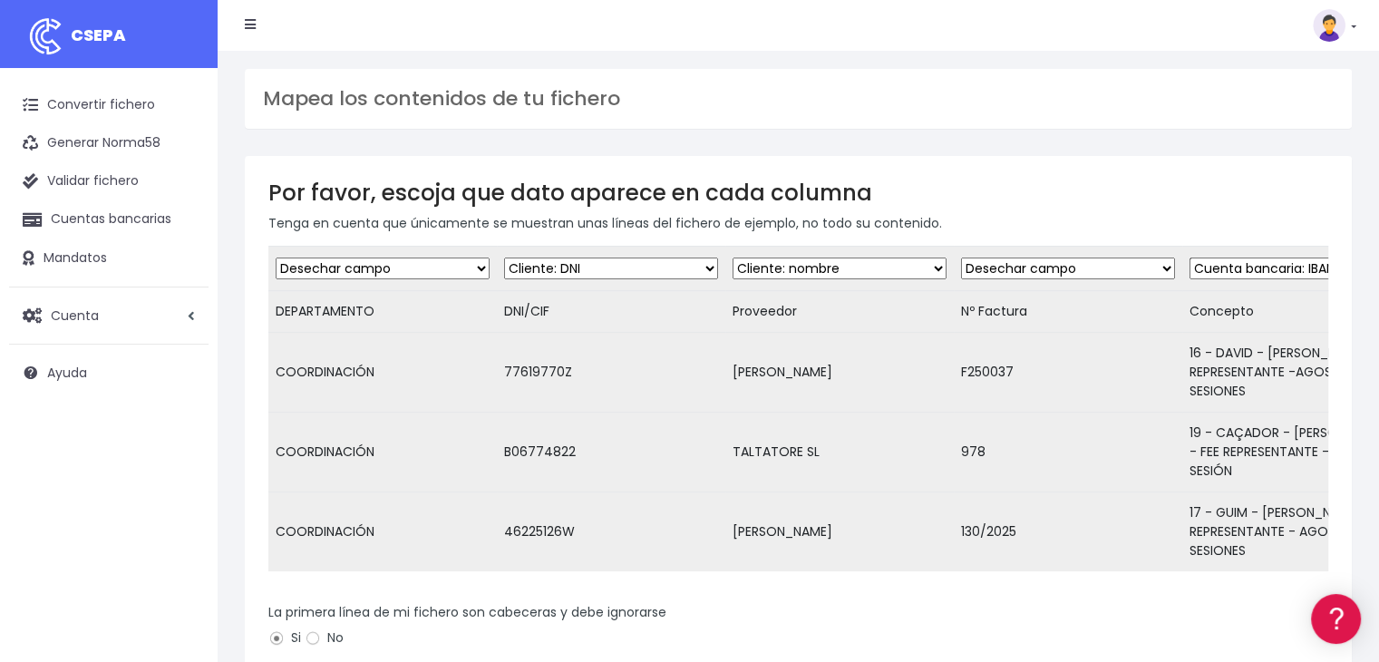
select select "description"
click at [961, 258] on select "Desechar campo Cliente: nombre Cliente: DNI Cliente: Email Cliente: referencia …" at bounding box center [1068, 269] width 214 height 22
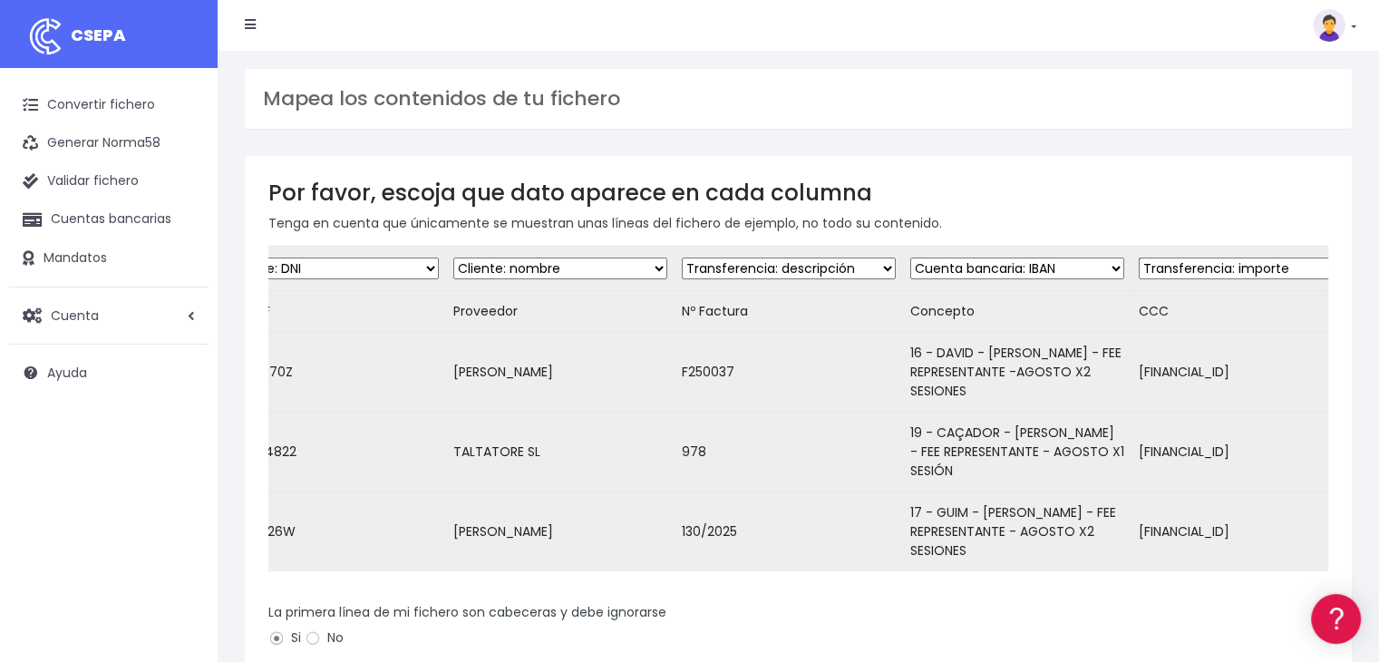
scroll to position [0, 527]
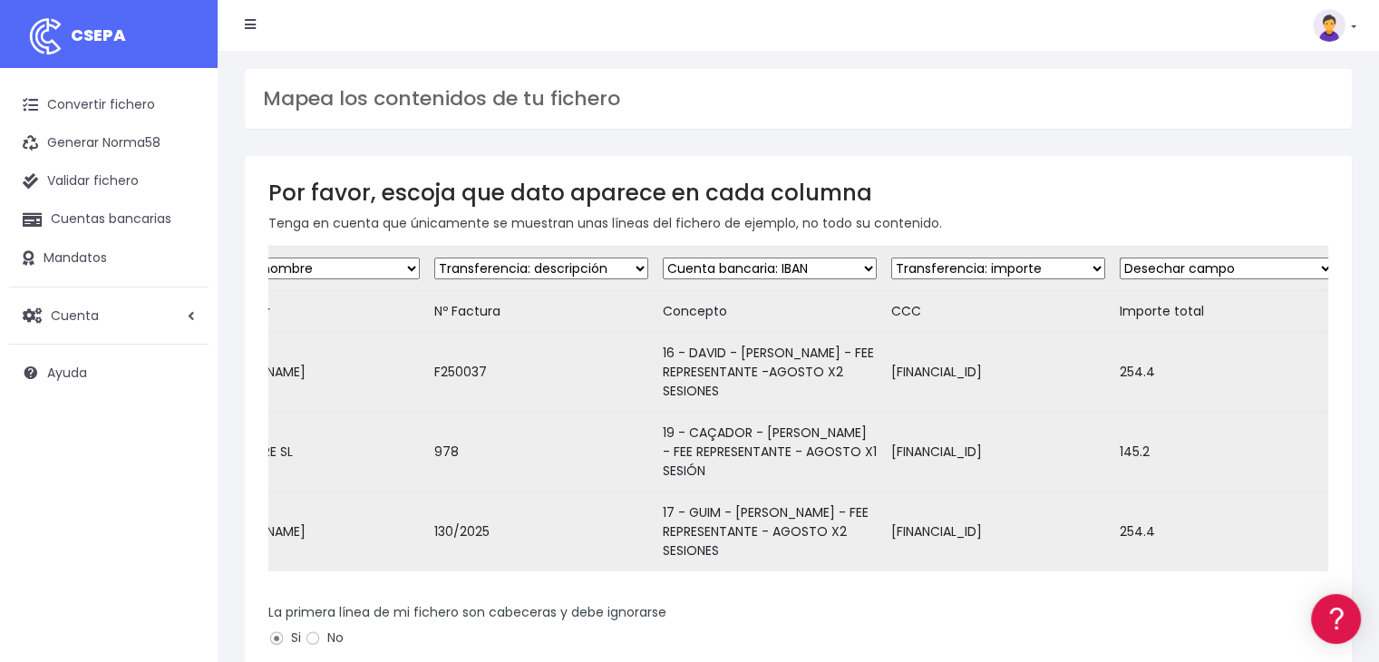
click at [1030, 267] on select "Desechar campo Cliente: nombre Cliente: DNI Cliente: Email Cliente: referencia …" at bounding box center [998, 269] width 214 height 22
select select "iban"
click at [891, 258] on select "Desechar campo Cliente: nombre Cliente: DNI Cliente: Email Cliente: referencia …" at bounding box center [998, 269] width 214 height 22
click at [1193, 267] on select "Desechar campo Cliente: nombre Cliente: DNI Cliente: Email Cliente: referencia …" at bounding box center [1227, 269] width 214 height 22
select select "amount"
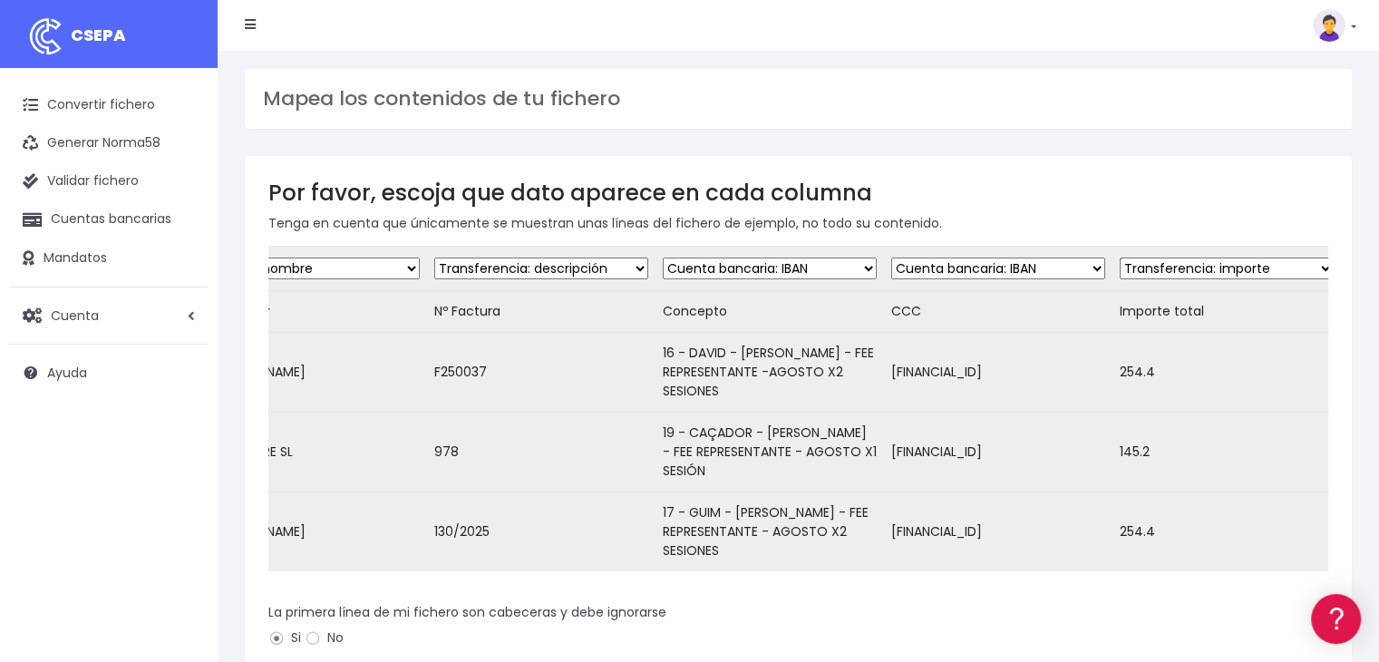
click at [1120, 258] on select "Desechar campo Cliente: nombre Cliente: DNI Cliente: Email Cliente: referencia …" at bounding box center [1227, 269] width 214 height 22
click at [783, 263] on select "Desechar campo Cliente: nombre Cliente: DNI Cliente: Email Cliente: referencia …" at bounding box center [770, 269] width 214 height 22
select select "dismiss"
click at [663, 258] on select "Desechar campo Cliente: nombre Cliente: DNI Cliente: Email Cliente: referencia …" at bounding box center [770, 269] width 214 height 22
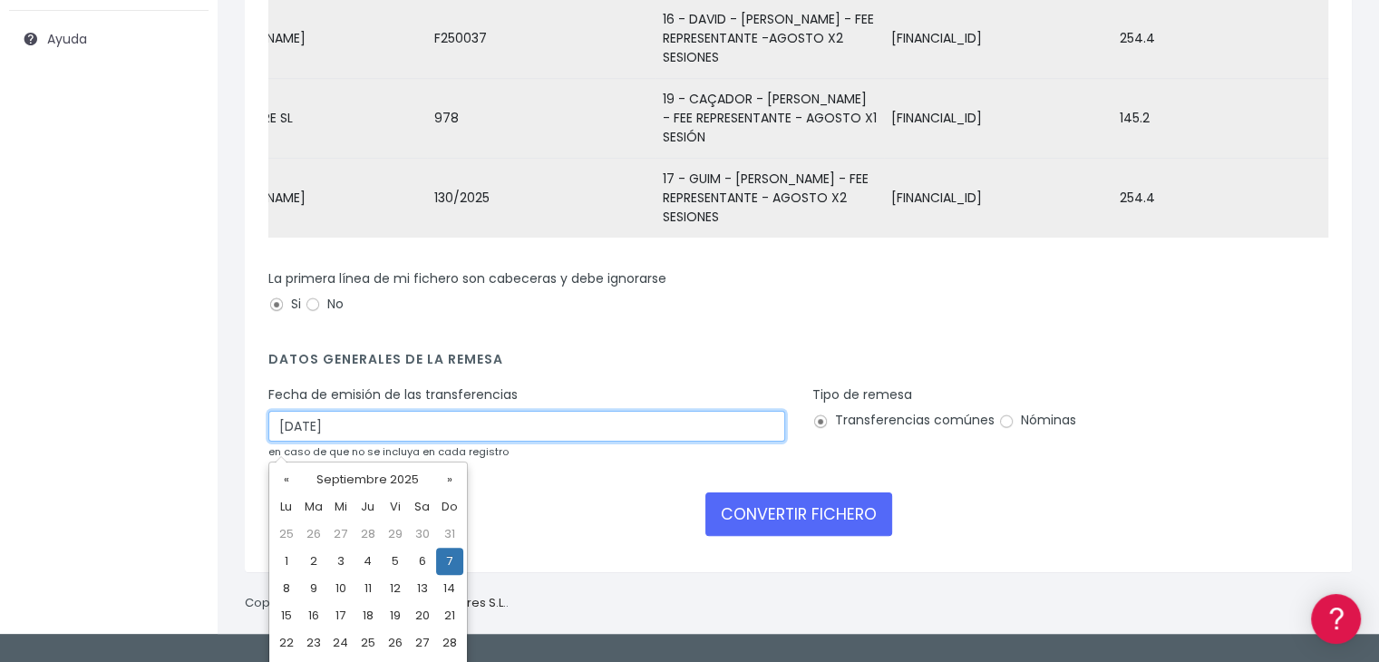
click at [606, 440] on input "07/09/2025" at bounding box center [526, 426] width 517 height 31
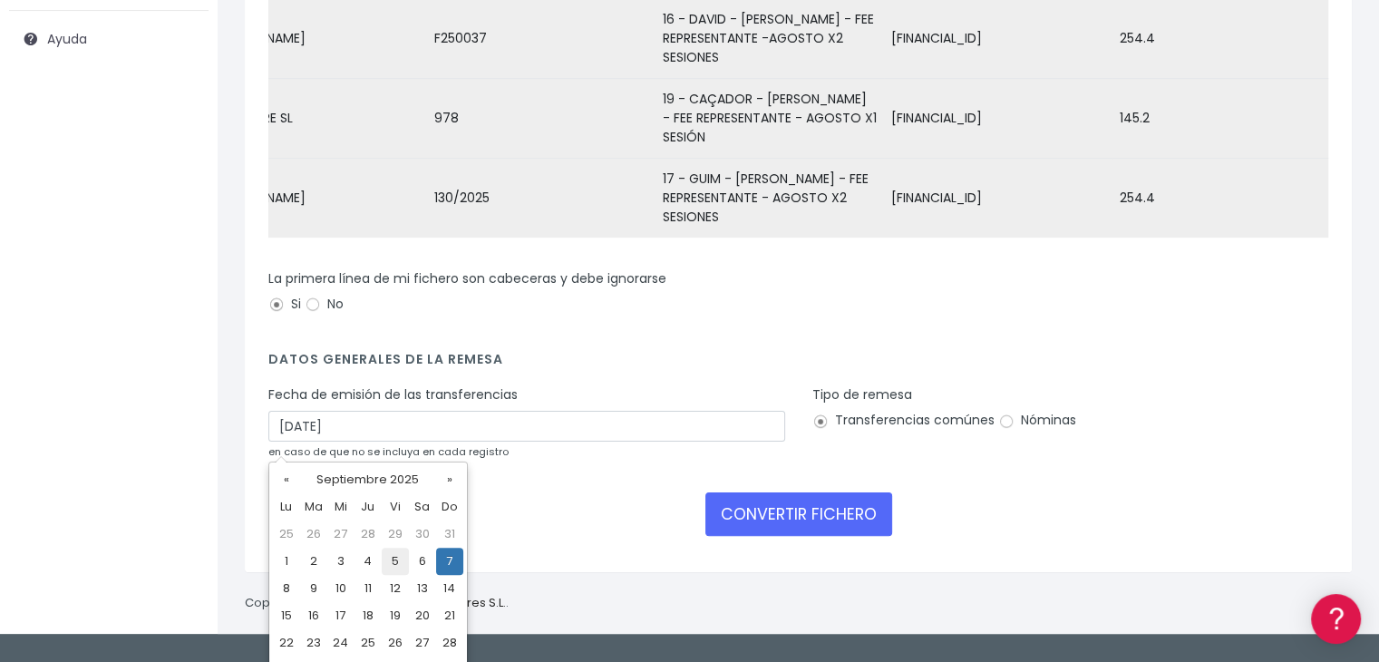
click at [394, 564] on td "5" at bounding box center [395, 561] width 27 height 27
type input "05/09/2025"
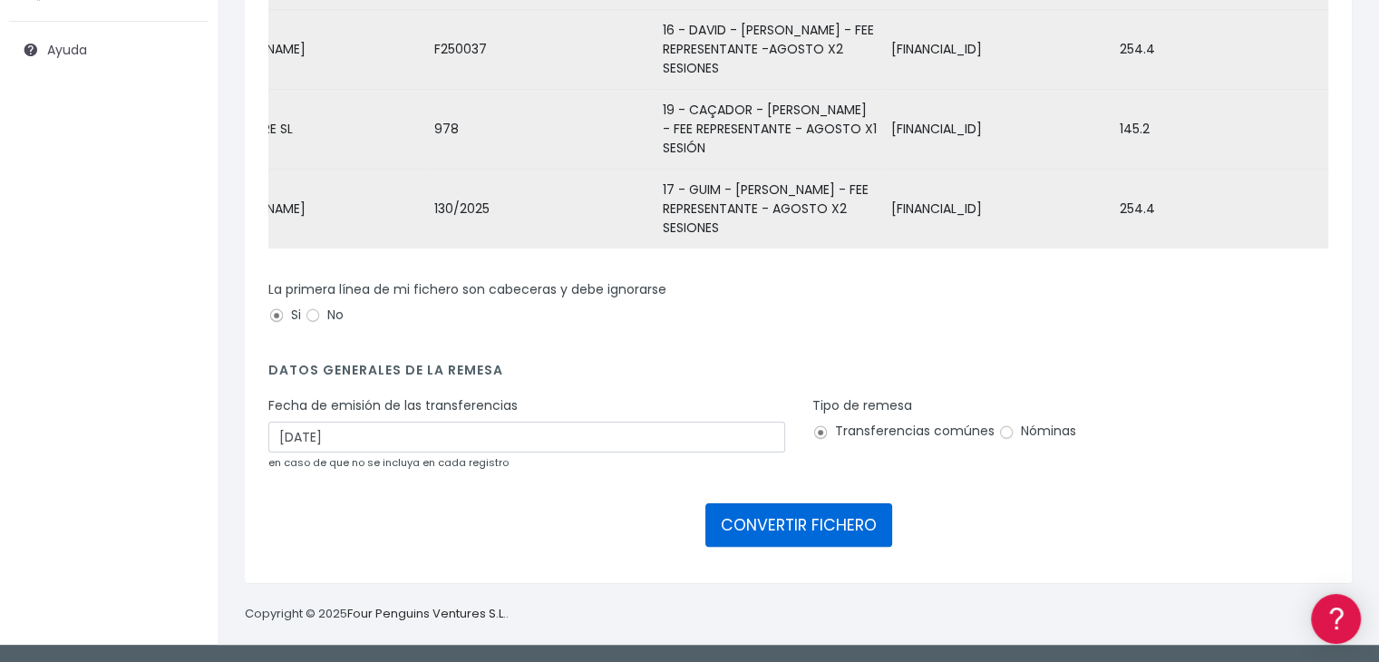
click at [747, 532] on button "CONVERTIR FICHERO" at bounding box center [798, 525] width 187 height 44
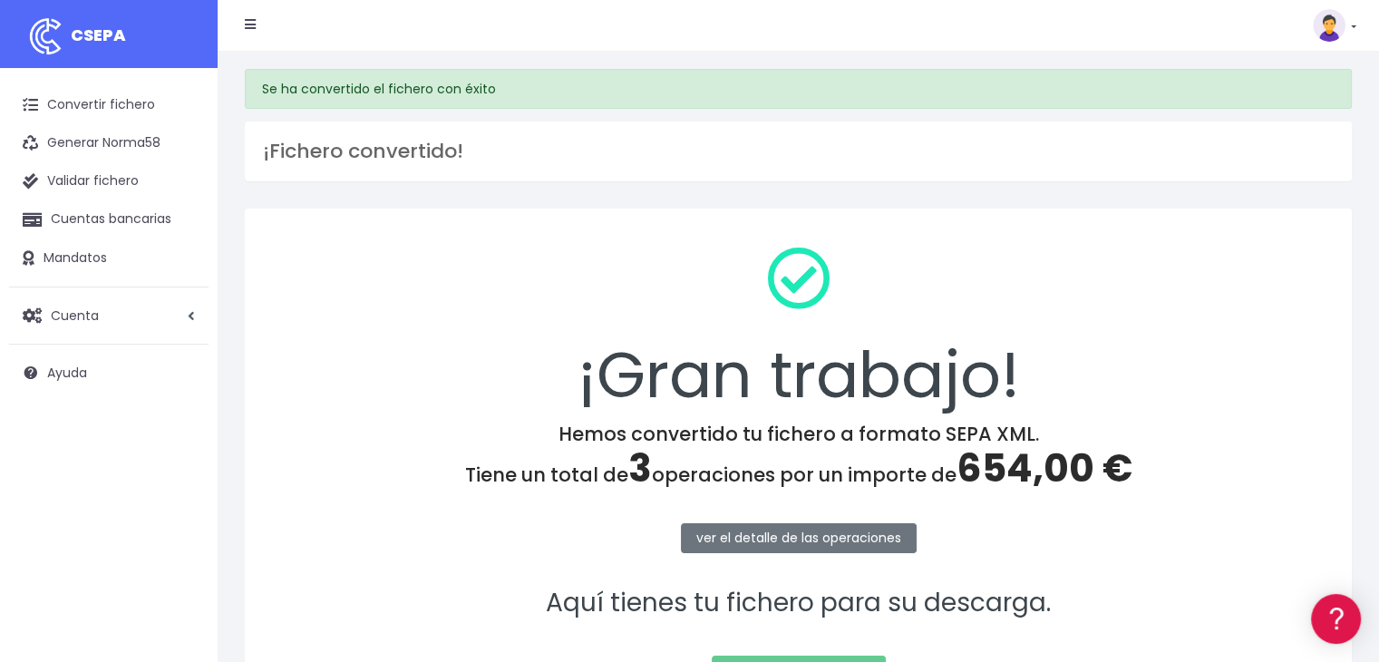
scroll to position [203, 0]
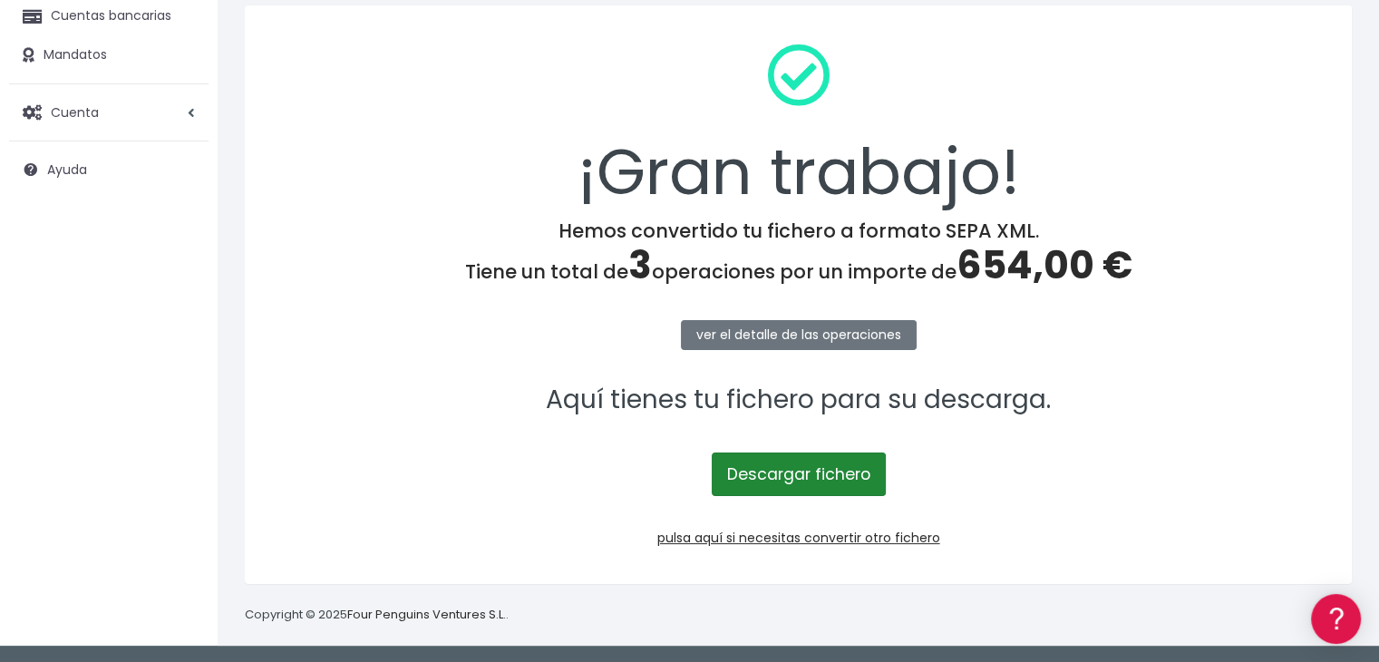
click at [802, 467] on link "Descargar fichero" at bounding box center [799, 474] width 174 height 44
